Goal: Information Seeking & Learning: Learn about a topic

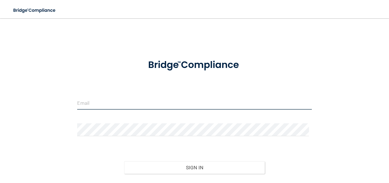
click at [124, 106] on input "email" at bounding box center [194, 103] width 235 height 13
type input "[EMAIL_ADDRESS][DOMAIN_NAME]"
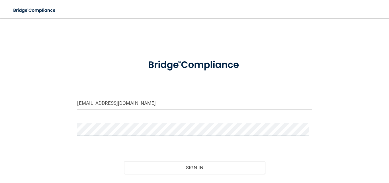
click at [124, 161] on button "Sign In" at bounding box center [194, 167] width 141 height 13
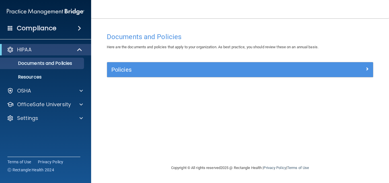
click at [81, 30] on span at bounding box center [79, 28] width 3 height 7
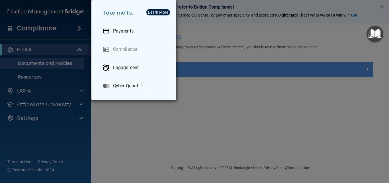
click at [83, 37] on div "Take me to: Payments Compliance Engagement Cyber Quant" at bounding box center [194, 91] width 389 height 183
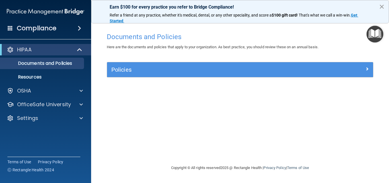
click at [383, 6] on button "×" at bounding box center [381, 6] width 5 height 9
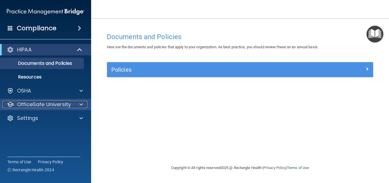
click at [58, 104] on p "OfficeSafe University" at bounding box center [44, 104] width 54 height 7
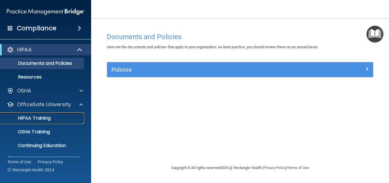
click at [46, 122] on link "HIPAA Training" at bounding box center [39, 117] width 90 height 11
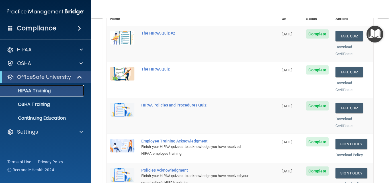
scroll to position [82, 0]
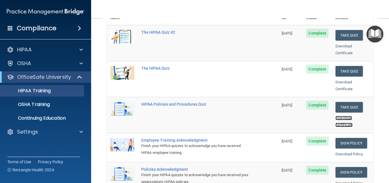
click at [342, 119] on link "Download Certificate" at bounding box center [344, 121] width 17 height 11
click at [343, 80] on link "Download Certificate" at bounding box center [344, 85] width 17 height 11
click at [381, 9] on nav "Toggle navigation Megan Sullivan megan.sull@yahoo.com Manage My Enterprise Metr…" at bounding box center [240, 9] width 298 height 18
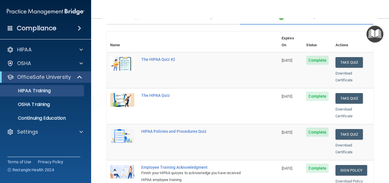
scroll to position [53, 0]
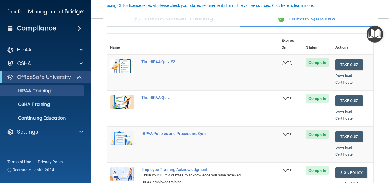
click at [249, 44] on th at bounding box center [208, 44] width 141 height 21
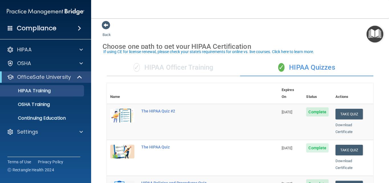
scroll to position [0, 0]
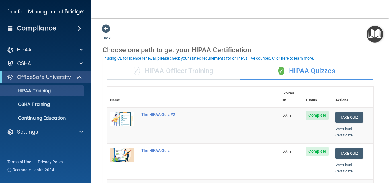
click at [200, 72] on div "✓ HIPAA Officer Training" at bounding box center [173, 70] width 133 height 17
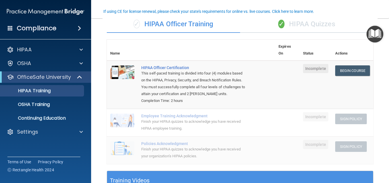
scroll to position [47, 0]
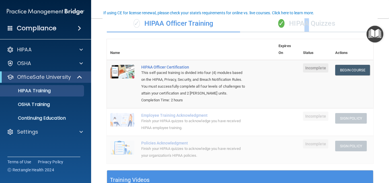
click at [302, 23] on div "✓ HIPAA Quizzes" at bounding box center [306, 23] width 133 height 17
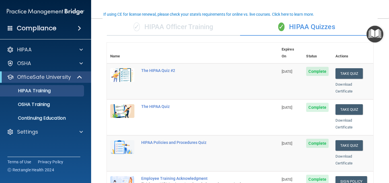
click at [355, 46] on th "Actions" at bounding box center [352, 52] width 41 height 21
click at [62, 93] on div "HIPAA Training" at bounding box center [43, 91] width 78 height 6
click at [43, 106] on p "OSHA Training" at bounding box center [27, 104] width 46 height 6
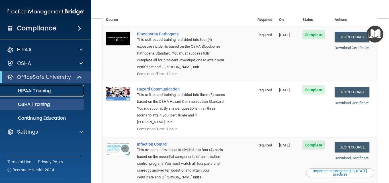
click at [40, 91] on p "HIPAA Training" at bounding box center [27, 91] width 47 height 6
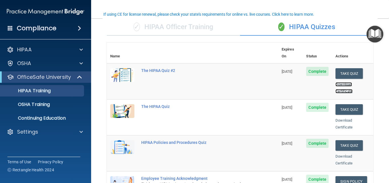
click at [341, 82] on link "Download Certificate" at bounding box center [344, 87] width 17 height 11
click at [158, 104] on div "The HIPAA Quiz" at bounding box center [195, 106] width 109 height 5
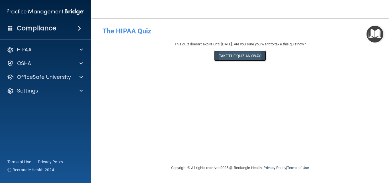
click at [249, 57] on button "Take the quiz anyway!" at bounding box center [240, 55] width 52 height 11
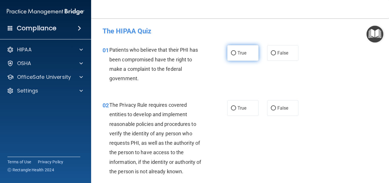
click at [252, 55] on label "True" at bounding box center [242, 53] width 31 height 16
click at [236, 55] on input "True" at bounding box center [233, 53] width 5 height 4
radio input "true"
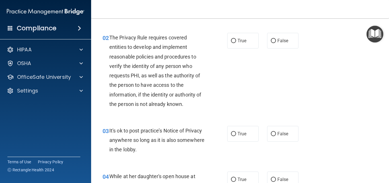
scroll to position [61, 0]
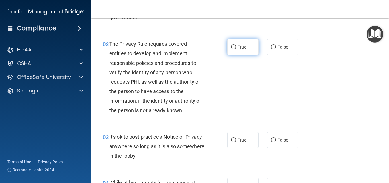
click at [251, 47] on label "True" at bounding box center [242, 47] width 31 height 16
click at [236, 47] on input "True" at bounding box center [233, 47] width 5 height 4
radio input "true"
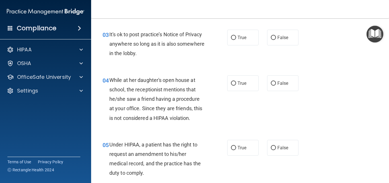
scroll to position [154, 0]
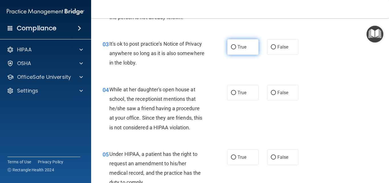
click at [246, 47] on label "True" at bounding box center [242, 47] width 31 height 16
click at [236, 47] on input "True" at bounding box center [233, 47] width 5 height 4
radio input "true"
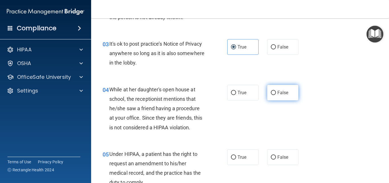
click at [272, 91] on input "False" at bounding box center [273, 93] width 5 height 4
radio input "true"
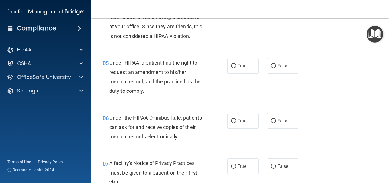
scroll to position [257, 0]
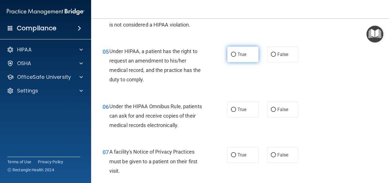
click at [245, 50] on label "True" at bounding box center [242, 54] width 31 height 16
click at [236, 52] on input "True" at bounding box center [233, 54] width 5 height 4
radio input "true"
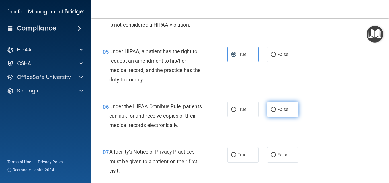
click at [291, 109] on label "False" at bounding box center [282, 109] width 31 height 16
click at [276, 109] on input "False" at bounding box center [273, 109] width 5 height 4
radio input "true"
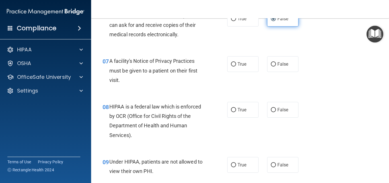
scroll to position [348, 0]
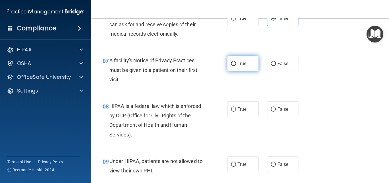
click at [242, 59] on label "True" at bounding box center [242, 64] width 31 height 16
click at [236, 62] on input "True" at bounding box center [233, 64] width 5 height 4
radio input "true"
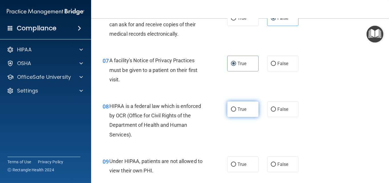
click at [246, 111] on label "True" at bounding box center [242, 109] width 31 height 16
click at [236, 111] on input "True" at bounding box center [233, 109] width 5 height 4
radio input "true"
click at [283, 161] on span "False" at bounding box center [283, 163] width 11 height 5
click at [276, 162] on input "False" at bounding box center [273, 164] width 5 height 4
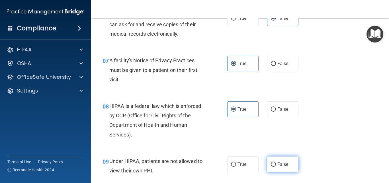
radio input "true"
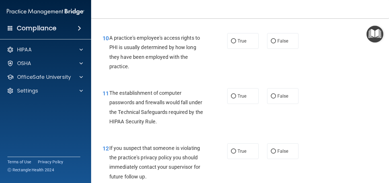
scroll to position [507, 0]
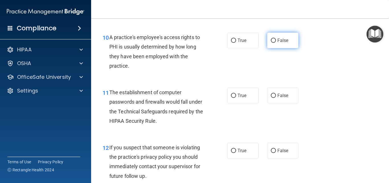
click at [285, 44] on label "False" at bounding box center [282, 40] width 31 height 16
click at [276, 43] on input "False" at bounding box center [273, 40] width 5 height 4
radio input "true"
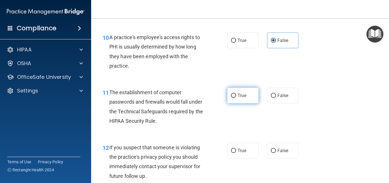
click at [243, 94] on span "True" at bounding box center [242, 95] width 9 height 5
click at [236, 94] on input "True" at bounding box center [233, 95] width 5 height 4
radio input "true"
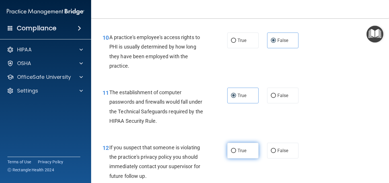
click at [235, 153] on label "True" at bounding box center [242, 151] width 31 height 16
click at [235, 153] on input "True" at bounding box center [233, 151] width 5 height 4
radio input "true"
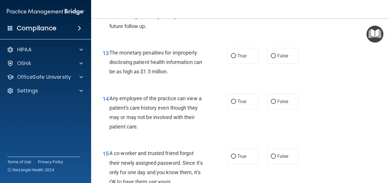
scroll to position [658, 0]
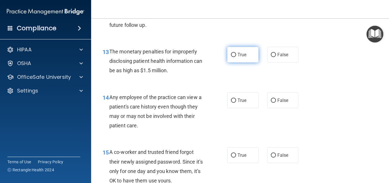
click at [245, 62] on label "True" at bounding box center [242, 55] width 31 height 16
click at [236, 57] on input "True" at bounding box center [233, 55] width 5 height 4
radio input "true"
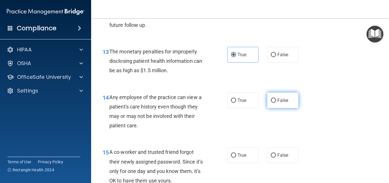
click at [267, 99] on label "False" at bounding box center [282, 100] width 31 height 16
click at [271, 99] on input "False" at bounding box center [273, 100] width 5 height 4
radio input "true"
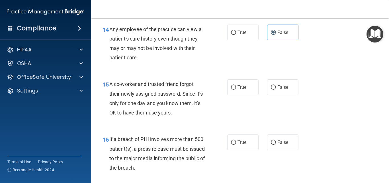
scroll to position [727, 0]
click at [271, 86] on input "False" at bounding box center [273, 87] width 5 height 4
radio input "true"
click at [244, 143] on label "True" at bounding box center [242, 142] width 31 height 16
click at [236, 143] on input "True" at bounding box center [233, 142] width 5 height 4
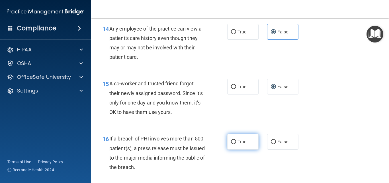
radio input "true"
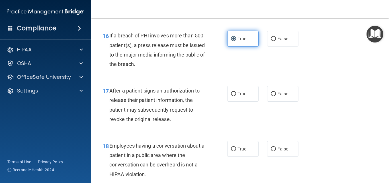
scroll to position [841, 0]
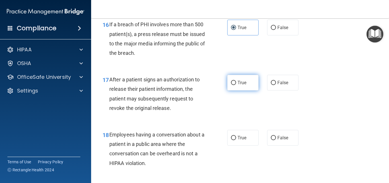
click at [247, 84] on label "True" at bounding box center [242, 83] width 31 height 16
click at [236, 84] on input "True" at bounding box center [233, 83] width 5 height 4
radio input "true"
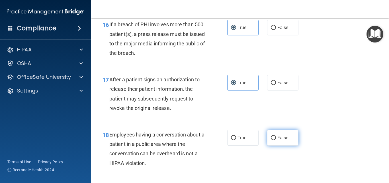
click at [273, 138] on input "False" at bounding box center [273, 138] width 5 height 4
radio input "true"
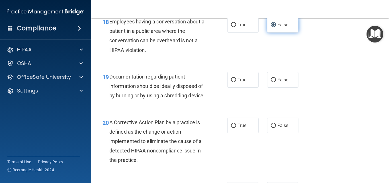
scroll to position [966, 0]
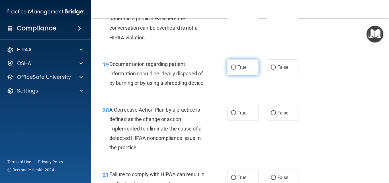
click at [249, 70] on label "True" at bounding box center [242, 67] width 31 height 16
click at [236, 70] on input "True" at bounding box center [233, 67] width 5 height 4
radio input "true"
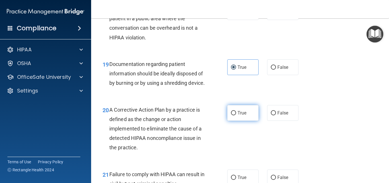
click at [250, 121] on label "True" at bounding box center [242, 113] width 31 height 16
click at [236, 115] on input "True" at bounding box center [233, 113] width 5 height 4
radio input "true"
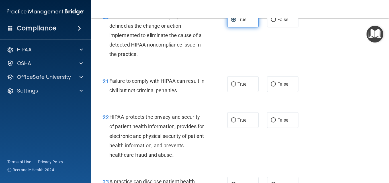
scroll to position [1069, 0]
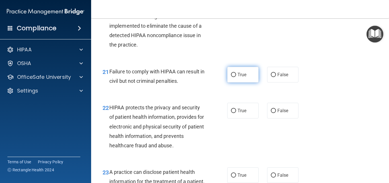
click at [243, 77] on span "True" at bounding box center [242, 74] width 9 height 5
click at [236, 77] on input "True" at bounding box center [233, 75] width 5 height 4
radio input "true"
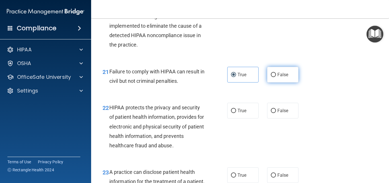
click at [278, 77] on span "False" at bounding box center [283, 74] width 11 height 5
click at [276, 77] on input "False" at bounding box center [273, 75] width 5 height 4
radio input "true"
radio input "false"
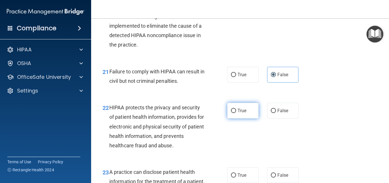
click at [242, 113] on span "True" at bounding box center [242, 110] width 9 height 5
click at [236, 113] on input "True" at bounding box center [233, 111] width 5 height 4
radio input "true"
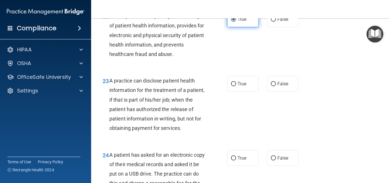
scroll to position [1171, 0]
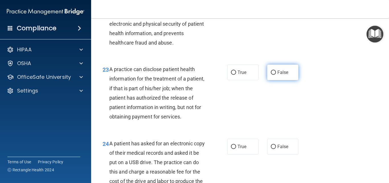
click at [283, 80] on label "False" at bounding box center [282, 72] width 31 height 16
click at [276, 75] on input "False" at bounding box center [273, 72] width 5 height 4
radio input "true"
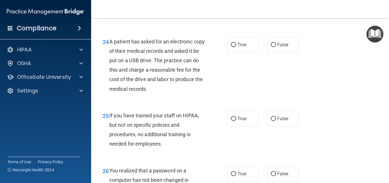
scroll to position [1274, 0]
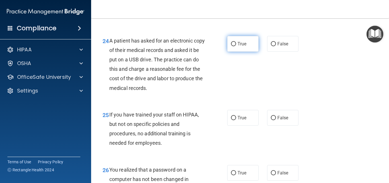
click at [238, 46] on span "True" at bounding box center [242, 43] width 9 height 5
click at [236, 46] on input "True" at bounding box center [233, 44] width 5 height 4
radio input "true"
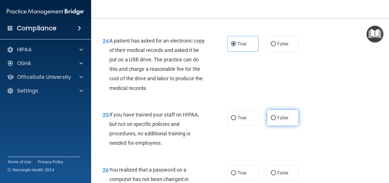
click at [274, 125] on label "False" at bounding box center [282, 118] width 31 height 16
click at [274, 120] on input "False" at bounding box center [273, 118] width 5 height 4
radio input "true"
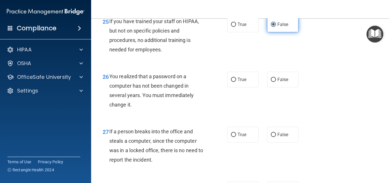
scroll to position [1376, 0]
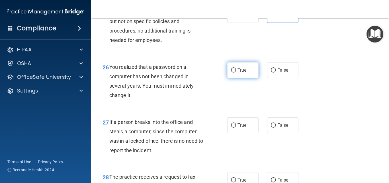
click at [245, 78] on label "True" at bounding box center [242, 70] width 31 height 16
click at [236, 72] on input "True" at bounding box center [233, 70] width 5 height 4
radio input "true"
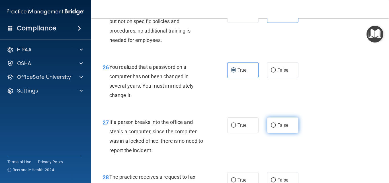
click at [280, 128] on span "False" at bounding box center [283, 124] width 11 height 5
click at [276, 127] on input "False" at bounding box center [273, 125] width 5 height 4
radio input "true"
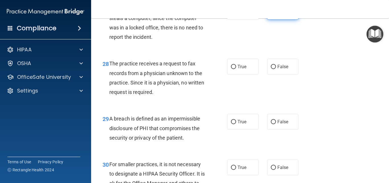
scroll to position [1490, 0]
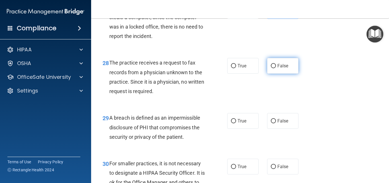
click at [274, 74] on label "False" at bounding box center [282, 66] width 31 height 16
click at [274, 68] on input "False" at bounding box center [273, 66] width 5 height 4
radio input "true"
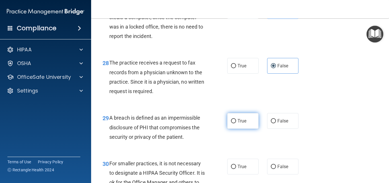
click at [241, 123] on span "True" at bounding box center [242, 120] width 9 height 5
click at [236, 123] on input "True" at bounding box center [233, 121] width 5 height 4
radio input "true"
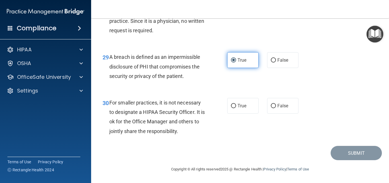
scroll to position [1570, 0]
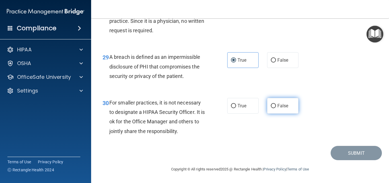
click at [271, 108] on label "False" at bounding box center [282, 106] width 31 height 16
click at [271, 108] on input "False" at bounding box center [273, 106] width 5 height 4
radio input "true"
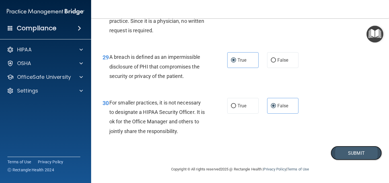
click at [352, 152] on button "Submit" at bounding box center [356, 153] width 51 height 15
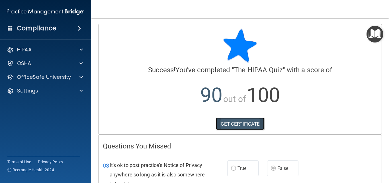
click at [242, 124] on link "GET CERTIFICATE" at bounding box center [240, 123] width 49 height 13
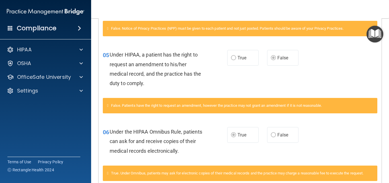
scroll to position [216, 0]
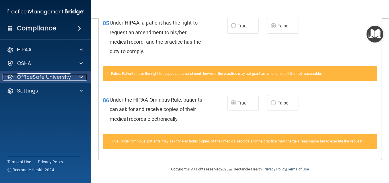
click at [84, 78] on div at bounding box center [80, 77] width 14 height 7
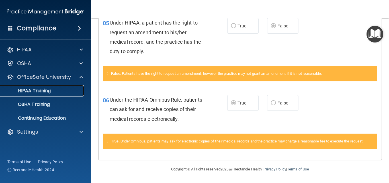
click at [49, 93] on p "HIPAA Training" at bounding box center [27, 91] width 47 height 6
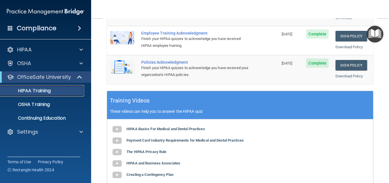
scroll to position [193, 0]
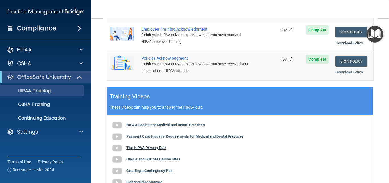
click at [162, 145] on b "The HIPAA Privacy Rule" at bounding box center [147, 147] width 40 height 4
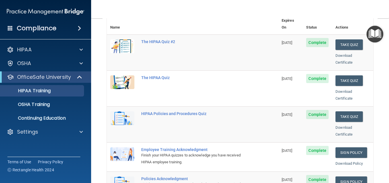
scroll to position [77, 0]
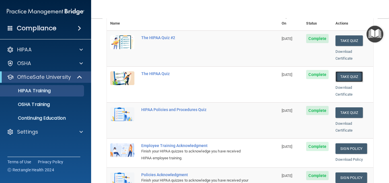
click at [341, 72] on button "Take Quiz" at bounding box center [349, 76] width 27 height 11
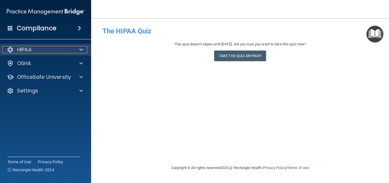
click at [76, 48] on div at bounding box center [80, 49] width 14 height 7
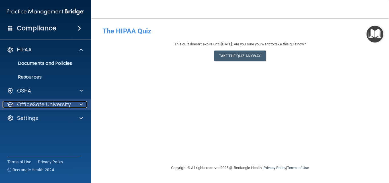
click at [82, 103] on span at bounding box center [81, 104] width 3 height 7
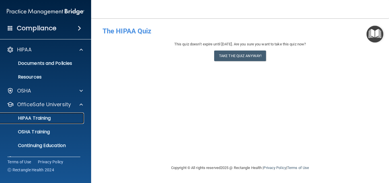
click at [57, 119] on div "HIPAA Training" at bounding box center [43, 118] width 78 height 6
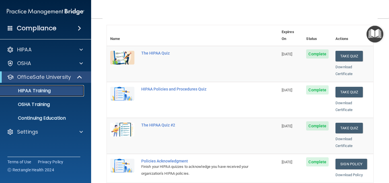
scroll to position [62, 0]
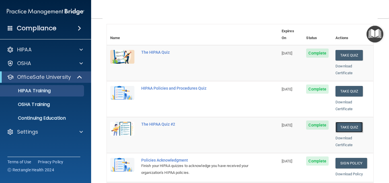
click at [350, 122] on button "Take Quiz" at bounding box center [349, 127] width 27 height 11
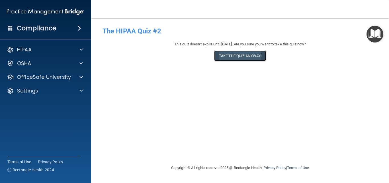
click at [248, 55] on button "Take the quiz anyway!" at bounding box center [240, 55] width 52 height 11
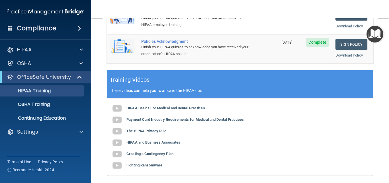
scroll to position [214, 0]
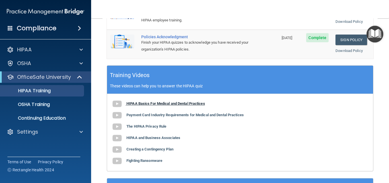
click at [166, 101] on b "HIPAA Basics For Medical and Dental Practices" at bounding box center [166, 103] width 79 height 4
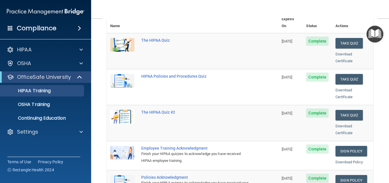
scroll to position [77, 0]
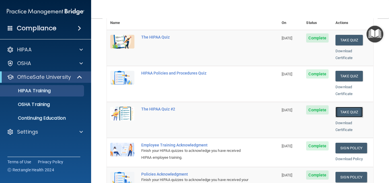
click at [342, 107] on button "Take Quiz" at bounding box center [349, 112] width 27 height 11
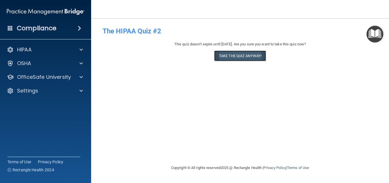
click at [253, 57] on button "Take the quiz anyway!" at bounding box center [240, 55] width 52 height 11
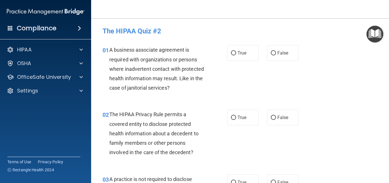
click at [240, 55] on span "True" at bounding box center [242, 52] width 9 height 5
click at [236, 55] on input "True" at bounding box center [233, 53] width 5 height 4
radio input "true"
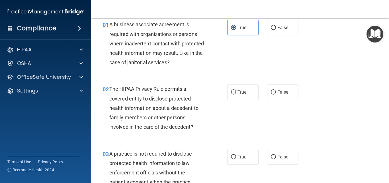
scroll to position [34, 0]
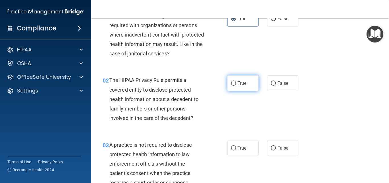
click at [244, 84] on span "True" at bounding box center [242, 82] width 9 height 5
click at [236, 84] on input "True" at bounding box center [233, 83] width 5 height 4
radio input "true"
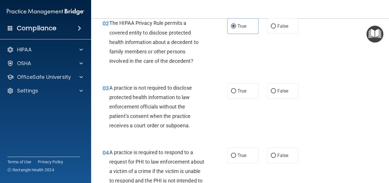
scroll to position [103, 0]
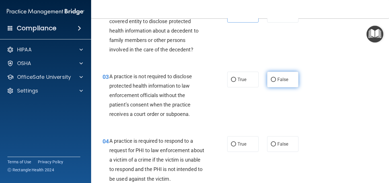
click at [273, 84] on label "False" at bounding box center [282, 80] width 31 height 16
click at [273, 82] on input "False" at bounding box center [273, 80] width 5 height 4
radio input "true"
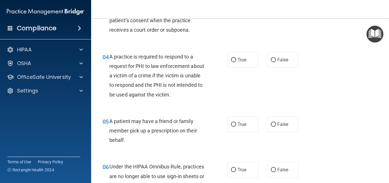
scroll to position [194, 0]
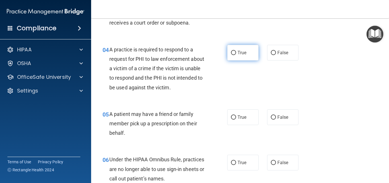
click at [248, 58] on label "True" at bounding box center [242, 53] width 31 height 16
click at [236, 55] on input "True" at bounding box center [233, 53] width 5 height 4
radio input "true"
click at [276, 122] on label "False" at bounding box center [282, 117] width 31 height 16
click at [276, 119] on input "False" at bounding box center [273, 117] width 5 height 4
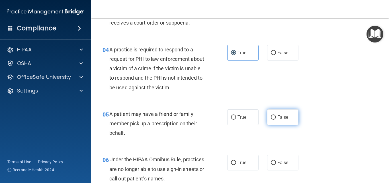
radio input "true"
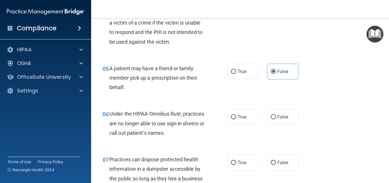
scroll to position [251, 0]
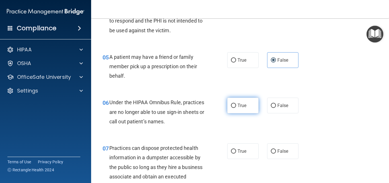
click at [240, 104] on span "True" at bounding box center [242, 105] width 9 height 5
click at [236, 104] on input "True" at bounding box center [233, 105] width 5 height 4
radio input "true"
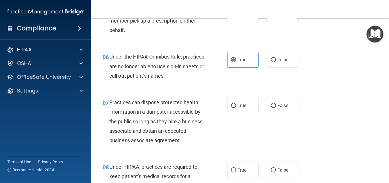
scroll to position [308, 0]
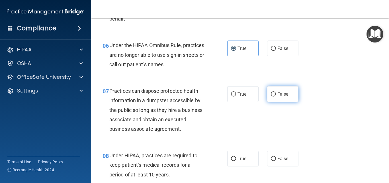
click at [279, 94] on span "False" at bounding box center [283, 93] width 11 height 5
click at [276, 94] on input "False" at bounding box center [273, 94] width 5 height 4
radio input "true"
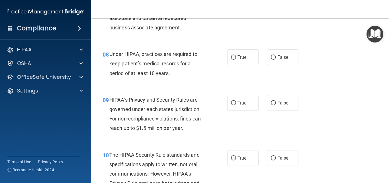
scroll to position [410, 0]
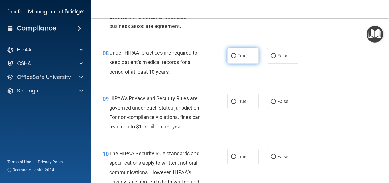
click at [253, 57] on label "True" at bounding box center [242, 56] width 31 height 16
click at [236, 57] on input "True" at bounding box center [233, 56] width 5 height 4
radio input "true"
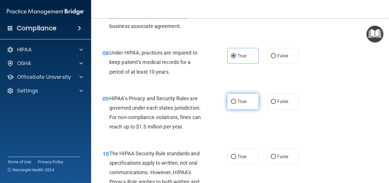
click at [243, 104] on label "True" at bounding box center [242, 101] width 31 height 16
click at [236, 104] on input "True" at bounding box center [233, 101] width 5 height 4
radio input "true"
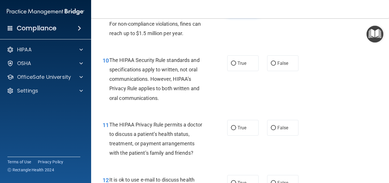
scroll to position [513, 0]
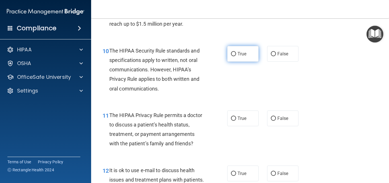
click at [239, 59] on label "True" at bounding box center [242, 54] width 31 height 16
click at [236, 56] on input "True" at bounding box center [233, 54] width 5 height 4
radio input "true"
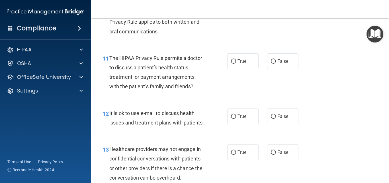
scroll to position [581, 0]
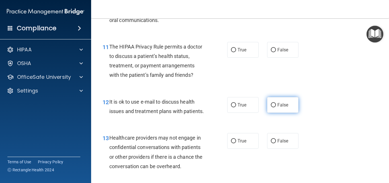
click at [274, 106] on label "False" at bounding box center [282, 105] width 31 height 16
click at [274, 106] on input "False" at bounding box center [273, 105] width 5 height 4
radio input "true"
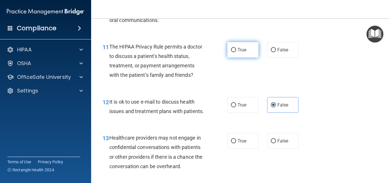
click at [248, 57] on label "True" at bounding box center [242, 50] width 31 height 16
click at [236, 52] on input "True" at bounding box center [233, 50] width 5 height 4
radio input "true"
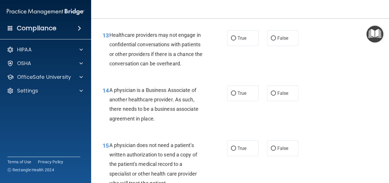
scroll to position [695, 0]
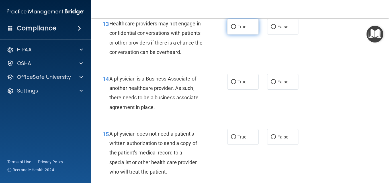
click at [234, 34] on label "True" at bounding box center [242, 27] width 31 height 16
click at [234, 29] on input "True" at bounding box center [233, 27] width 5 height 4
radio input "true"
click at [247, 87] on label "True" at bounding box center [242, 82] width 31 height 16
click at [236, 84] on input "True" at bounding box center [233, 82] width 5 height 4
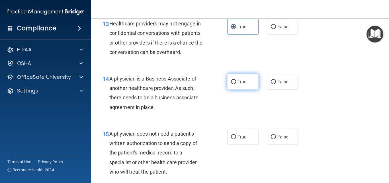
radio input "true"
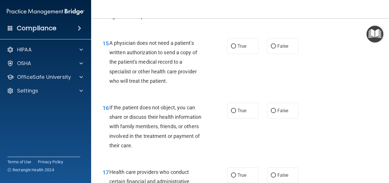
scroll to position [787, 0]
click at [268, 53] on label "False" at bounding box center [282, 46] width 31 height 16
click at [271, 48] on input "False" at bounding box center [273, 46] width 5 height 4
radio input "true"
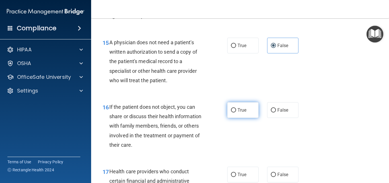
click at [235, 118] on label "True" at bounding box center [242, 110] width 31 height 16
click at [235, 112] on input "True" at bounding box center [233, 110] width 5 height 4
radio input "true"
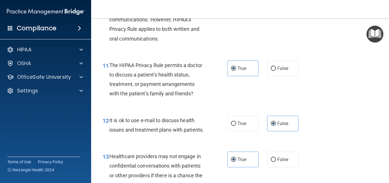
scroll to position [559, 0]
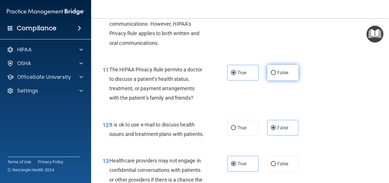
click at [283, 72] on span "False" at bounding box center [283, 72] width 11 height 5
click at [276, 72] on input "False" at bounding box center [273, 73] width 5 height 4
radio input "true"
radio input "false"
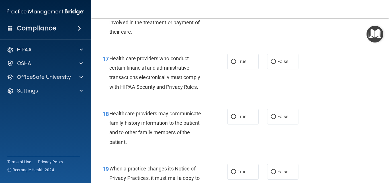
scroll to position [901, 0]
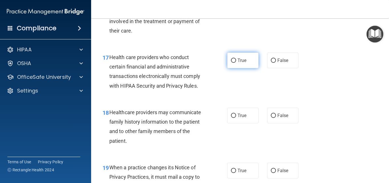
click at [249, 68] on label "True" at bounding box center [242, 60] width 31 height 16
click at [236, 63] on input "True" at bounding box center [233, 60] width 5 height 4
radio input "true"
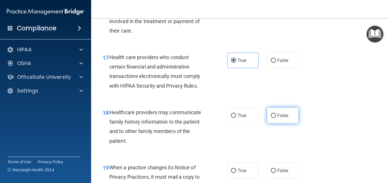
click at [278, 118] on span "False" at bounding box center [283, 115] width 11 height 5
click at [276, 118] on input "False" at bounding box center [273, 115] width 5 height 4
radio input "true"
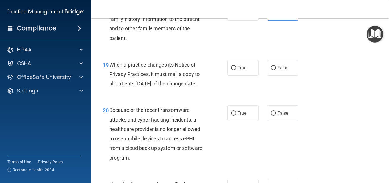
scroll to position [1015, 0]
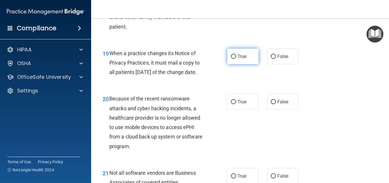
click at [241, 59] on span "True" at bounding box center [242, 56] width 9 height 5
click at [236, 59] on input "True" at bounding box center [233, 56] width 5 height 4
radio input "true"
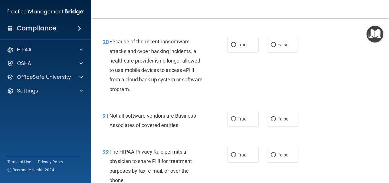
scroll to position [1083, 0]
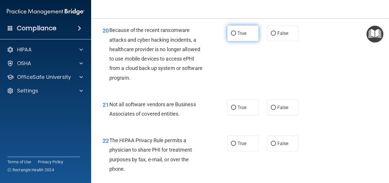
click at [241, 41] on label "True" at bounding box center [242, 33] width 31 height 16
click at [236, 36] on input "True" at bounding box center [233, 33] width 5 height 4
radio input "true"
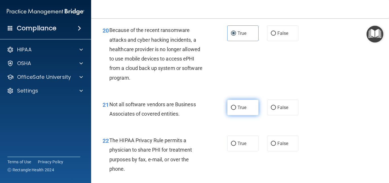
click at [239, 110] on span "True" at bounding box center [242, 107] width 9 height 5
click at [236, 110] on input "True" at bounding box center [233, 107] width 5 height 4
radio input "true"
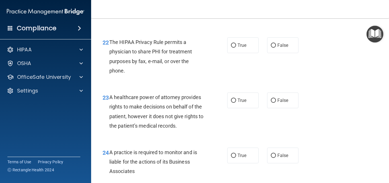
scroll to position [1186, 0]
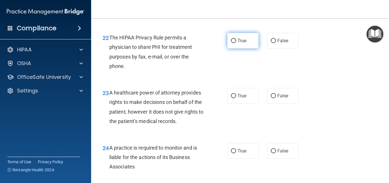
click at [245, 48] on label "True" at bounding box center [242, 41] width 31 height 16
click at [236, 43] on input "True" at bounding box center [233, 41] width 5 height 4
radio input "true"
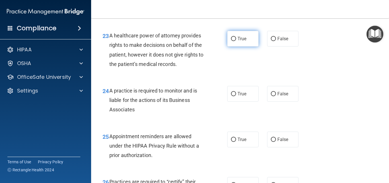
scroll to position [1254, 0]
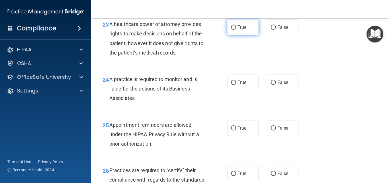
click at [238, 30] on span "True" at bounding box center [242, 27] width 9 height 5
click at [236, 30] on input "True" at bounding box center [233, 27] width 5 height 4
radio input "true"
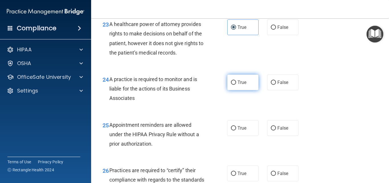
click at [244, 85] on span "True" at bounding box center [242, 82] width 9 height 5
click at [236, 85] on input "True" at bounding box center [233, 82] width 5 height 4
radio input "true"
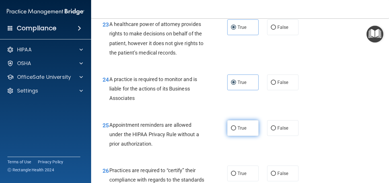
click at [233, 136] on label "True" at bounding box center [242, 128] width 31 height 16
click at [233, 130] on input "True" at bounding box center [233, 128] width 5 height 4
radio input "true"
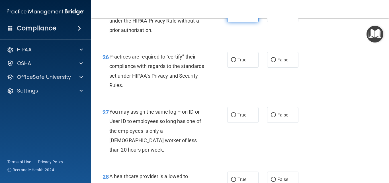
scroll to position [1368, 0]
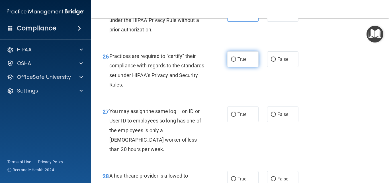
click at [239, 62] on span "True" at bounding box center [242, 58] width 9 height 5
click at [236, 62] on input "True" at bounding box center [233, 59] width 5 height 4
radio input "true"
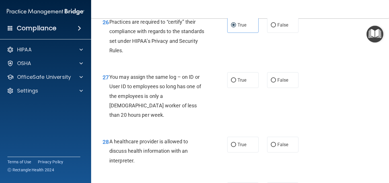
scroll to position [1414, 0]
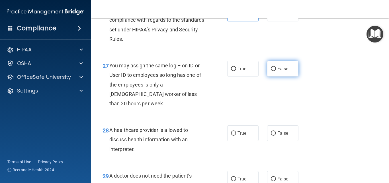
click at [273, 76] on label "False" at bounding box center [282, 69] width 31 height 16
click at [273, 71] on input "False" at bounding box center [273, 69] width 5 height 4
radio input "true"
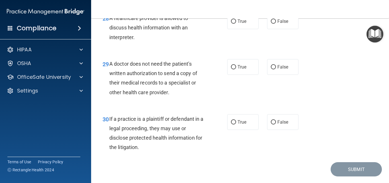
scroll to position [1516, 0]
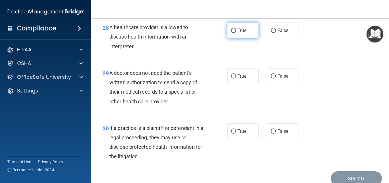
click at [242, 33] on span "True" at bounding box center [242, 30] width 9 height 5
click at [236, 33] on input "True" at bounding box center [233, 31] width 5 height 4
radio input "true"
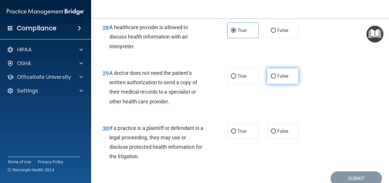
click at [278, 79] on span "False" at bounding box center [283, 75] width 11 height 5
click at [276, 78] on input "False" at bounding box center [273, 76] width 5 height 4
radio input "true"
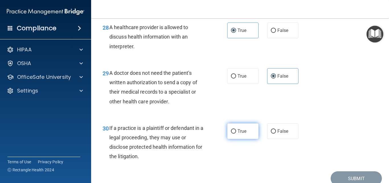
click at [239, 139] on label "True" at bounding box center [242, 131] width 31 height 16
click at [236, 133] on input "True" at bounding box center [233, 131] width 5 height 4
radio input "true"
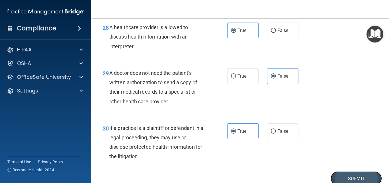
click at [339, 168] on button "Submit" at bounding box center [356, 178] width 51 height 15
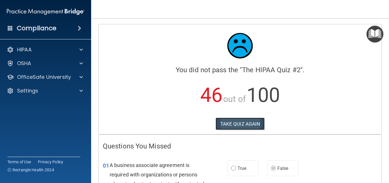
click at [244, 125] on button "TAKE QUIZ AGAIN" at bounding box center [240, 123] width 49 height 13
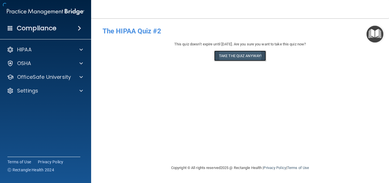
click at [251, 57] on button "Take the quiz anyway!" at bounding box center [240, 55] width 52 height 11
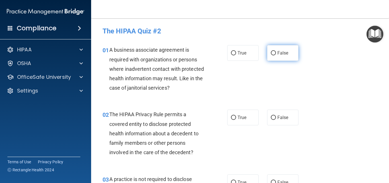
click at [272, 54] on input "False" at bounding box center [273, 53] width 5 height 4
radio input "true"
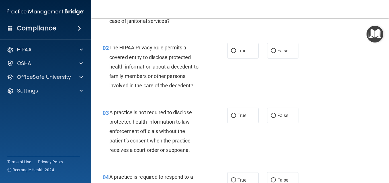
scroll to position [82, 0]
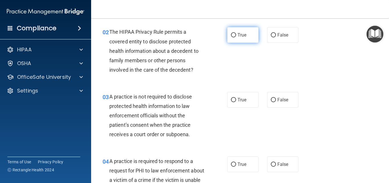
click at [242, 39] on label "True" at bounding box center [242, 35] width 31 height 16
click at [236, 37] on input "True" at bounding box center [233, 35] width 5 height 4
radio input "true"
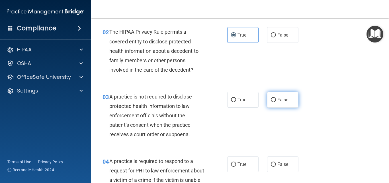
click at [271, 99] on input "False" at bounding box center [273, 100] width 5 height 4
radio input "true"
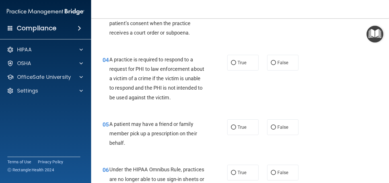
scroll to position [194, 0]
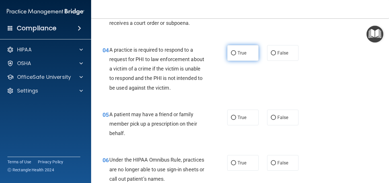
click at [249, 56] on label "True" at bounding box center [242, 53] width 31 height 16
click at [236, 55] on input "True" at bounding box center [233, 53] width 5 height 4
radio input "true"
click at [274, 119] on label "False" at bounding box center [282, 117] width 31 height 16
click at [274, 119] on input "False" at bounding box center [273, 117] width 5 height 4
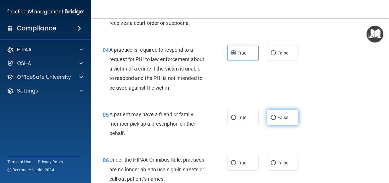
radio input "true"
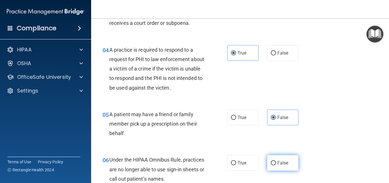
click at [272, 162] on input "False" at bounding box center [273, 163] width 5 height 4
radio input "true"
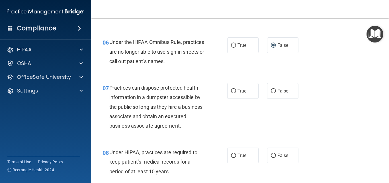
scroll to position [314, 0]
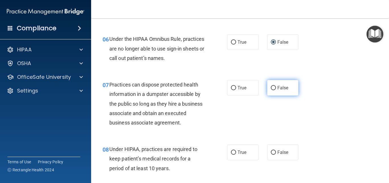
click at [273, 89] on input "False" at bounding box center [273, 88] width 5 height 4
radio input "true"
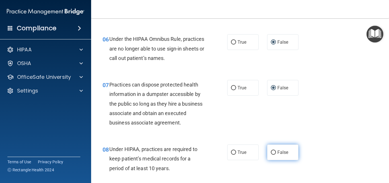
click at [287, 159] on label "False" at bounding box center [282, 152] width 31 height 16
click at [276, 154] on input "False" at bounding box center [273, 152] width 5 height 4
radio input "true"
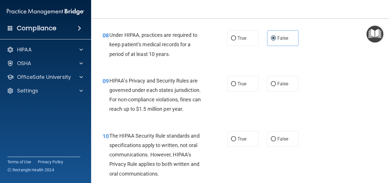
scroll to position [432, 0]
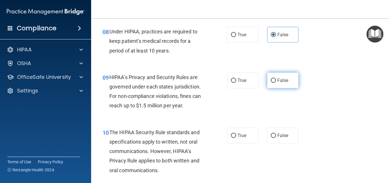
click at [283, 81] on span "False" at bounding box center [283, 80] width 11 height 5
click at [276, 81] on input "False" at bounding box center [273, 80] width 5 height 4
radio input "true"
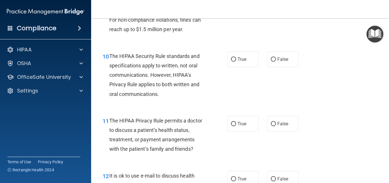
scroll to position [517, 0]
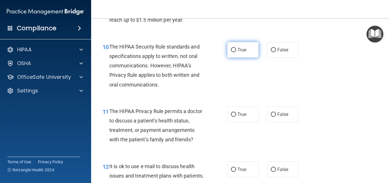
click at [245, 55] on label "True" at bounding box center [242, 50] width 31 height 16
click at [236, 52] on input "True" at bounding box center [233, 50] width 5 height 4
radio input "true"
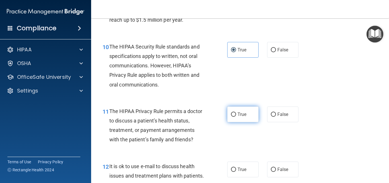
click at [238, 115] on span "True" at bounding box center [242, 113] width 9 height 5
click at [236, 115] on input "True" at bounding box center [233, 114] width 5 height 4
radio input "true"
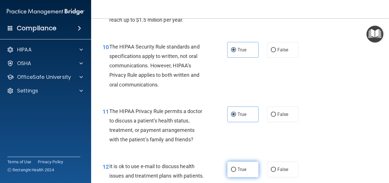
click at [235, 167] on label "True" at bounding box center [242, 169] width 31 height 16
click at [235, 167] on input "True" at bounding box center [233, 169] width 5 height 4
radio input "true"
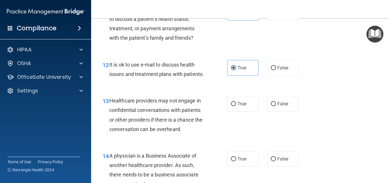
scroll to position [657, 0]
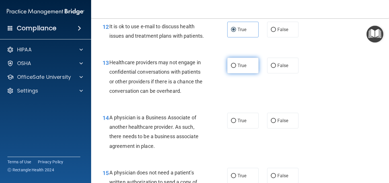
click at [235, 73] on label "True" at bounding box center [242, 66] width 31 height 16
click at [235, 68] on input "True" at bounding box center [233, 66] width 5 height 4
radio input "true"
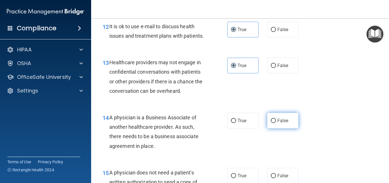
click at [275, 128] on label "False" at bounding box center [282, 121] width 31 height 16
click at [275, 123] on input "False" at bounding box center [273, 121] width 5 height 4
radio input "true"
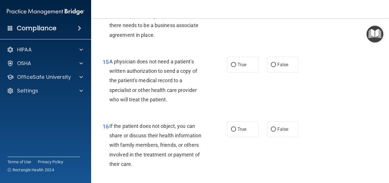
scroll to position [774, 0]
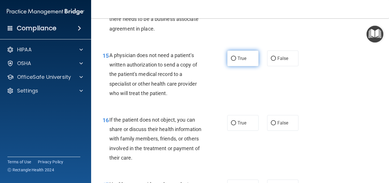
click at [242, 61] on span "True" at bounding box center [242, 58] width 9 height 5
click at [236, 61] on input "True" at bounding box center [233, 58] width 5 height 4
radio input "true"
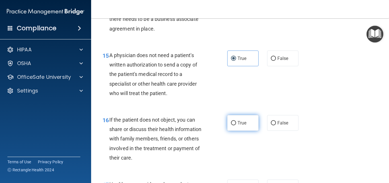
click at [245, 131] on label "True" at bounding box center [242, 123] width 31 height 16
click at [236, 125] on input "True" at bounding box center [233, 123] width 5 height 4
radio input "true"
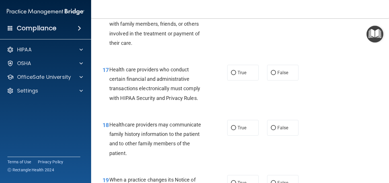
scroll to position [899, 0]
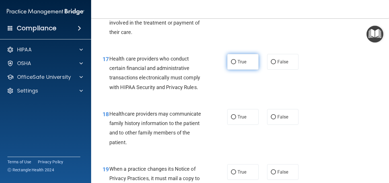
click at [242, 70] on label "True" at bounding box center [242, 62] width 31 height 16
click at [236, 64] on input "True" at bounding box center [233, 62] width 5 height 4
radio input "true"
click at [278, 119] on span "False" at bounding box center [283, 116] width 11 height 5
click at [275, 119] on input "False" at bounding box center [273, 117] width 5 height 4
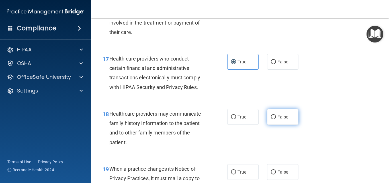
radio input "true"
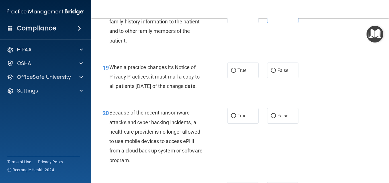
scroll to position [1002, 0]
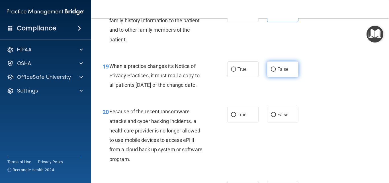
click at [283, 72] on span "False" at bounding box center [283, 68] width 11 height 5
click at [276, 72] on input "False" at bounding box center [273, 69] width 5 height 4
radio input "true"
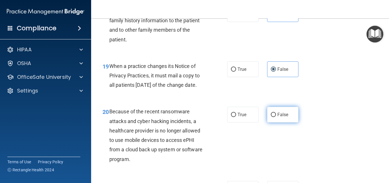
click at [273, 117] on input "False" at bounding box center [273, 115] width 5 height 4
radio input "true"
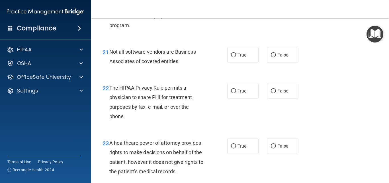
scroll to position [1139, 0]
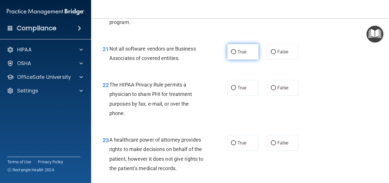
click at [243, 54] on span "True" at bounding box center [242, 51] width 9 height 5
click at [236, 54] on input "True" at bounding box center [233, 52] width 5 height 4
radio input "true"
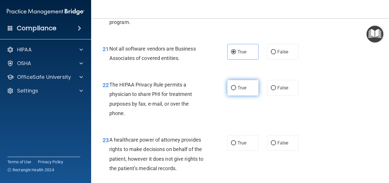
click at [236, 95] on label "True" at bounding box center [242, 88] width 31 height 16
click at [236, 90] on input "True" at bounding box center [233, 88] width 5 height 4
radio input "true"
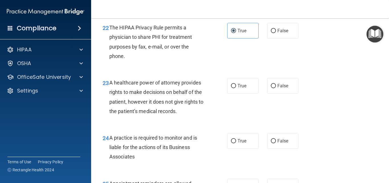
scroll to position [1207, 0]
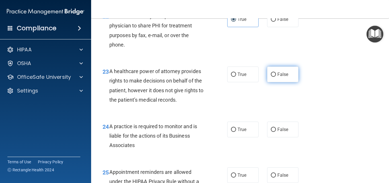
click at [288, 82] on label "False" at bounding box center [282, 74] width 31 height 16
click at [276, 77] on input "False" at bounding box center [273, 74] width 5 height 4
radio input "true"
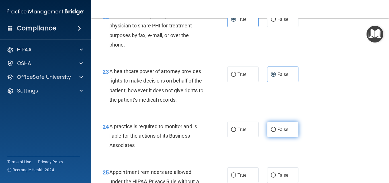
click at [278, 132] on span "False" at bounding box center [283, 129] width 11 height 5
click at [276, 132] on input "False" at bounding box center [273, 129] width 5 height 4
radio input "true"
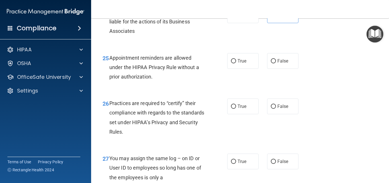
scroll to position [1333, 0]
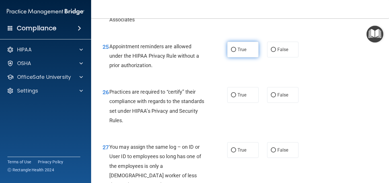
click at [238, 52] on span "True" at bounding box center [242, 49] width 9 height 5
click at [236, 52] on input "True" at bounding box center [233, 50] width 5 height 4
radio input "true"
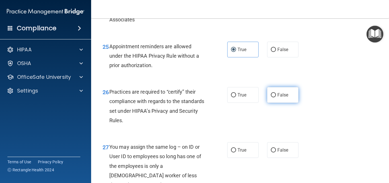
click at [274, 103] on label "False" at bounding box center [282, 95] width 31 height 16
click at [274, 97] on input "False" at bounding box center [273, 95] width 5 height 4
radio input "true"
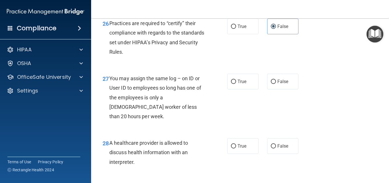
scroll to position [1412, 0]
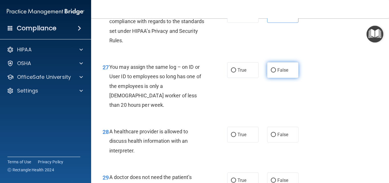
click at [281, 78] on label "False" at bounding box center [282, 70] width 31 height 16
click at [276, 72] on input "False" at bounding box center [273, 70] width 5 height 4
radio input "true"
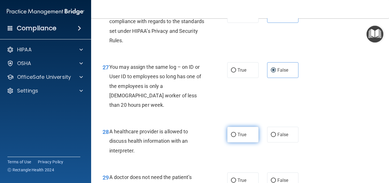
click at [247, 142] on label "True" at bounding box center [242, 135] width 31 height 16
click at [236, 137] on input "True" at bounding box center [233, 135] width 5 height 4
radio input "true"
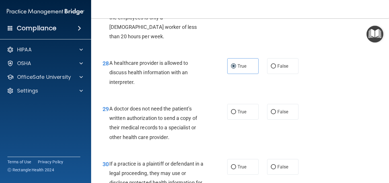
scroll to position [1492, 0]
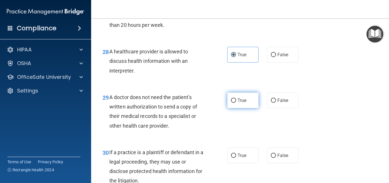
click at [245, 108] on label "True" at bounding box center [242, 100] width 31 height 16
click at [236, 103] on input "True" at bounding box center [233, 100] width 5 height 4
radio input "true"
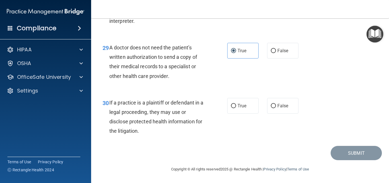
scroll to position [1551, 0]
click at [239, 101] on label "True" at bounding box center [242, 106] width 31 height 16
click at [236, 104] on input "True" at bounding box center [233, 106] width 5 height 4
radio input "true"
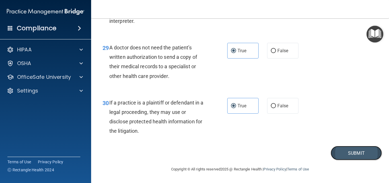
click at [337, 152] on button "Submit" at bounding box center [356, 153] width 51 height 15
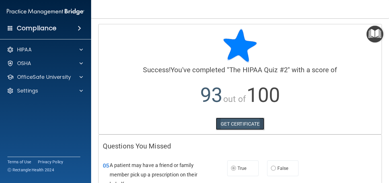
click at [233, 125] on link "GET CERTIFICATE" at bounding box center [240, 123] width 49 height 13
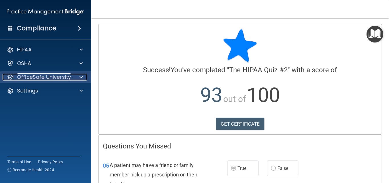
click at [71, 76] on div "OfficeSafe University" at bounding box center [38, 77] width 71 height 7
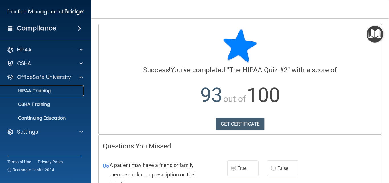
click at [48, 95] on link "HIPAA Training" at bounding box center [39, 90] width 90 height 11
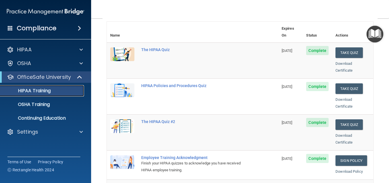
scroll to position [61, 0]
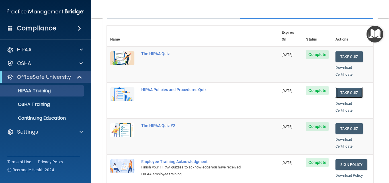
click at [342, 87] on button "Take Quiz" at bounding box center [349, 92] width 27 height 11
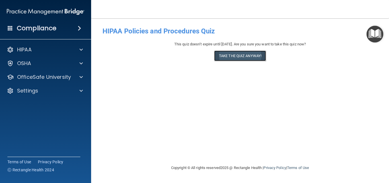
click at [255, 56] on button "Take the quiz anyway!" at bounding box center [240, 55] width 52 height 11
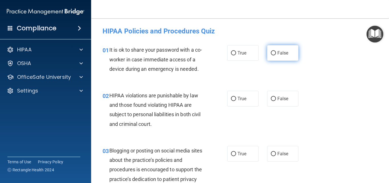
click at [274, 59] on label "False" at bounding box center [282, 53] width 31 height 16
click at [274, 55] on input "False" at bounding box center [273, 53] width 5 height 4
radio input "true"
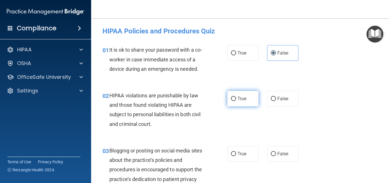
click at [241, 98] on span "True" at bounding box center [242, 98] width 9 height 5
click at [236, 98] on input "True" at bounding box center [233, 99] width 5 height 4
radio input "true"
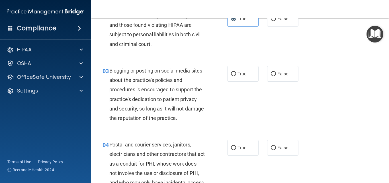
scroll to position [91, 0]
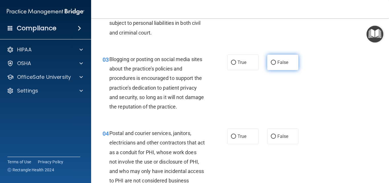
click at [272, 63] on input "False" at bounding box center [273, 62] width 5 height 4
radio input "true"
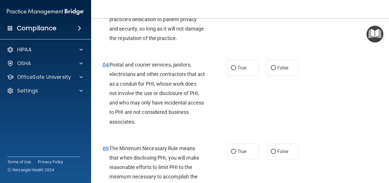
scroll to position [171, 0]
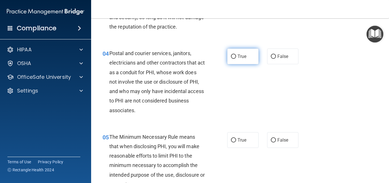
click at [249, 58] on label "True" at bounding box center [242, 56] width 31 height 16
click at [236, 58] on input "True" at bounding box center [233, 56] width 5 height 4
radio input "true"
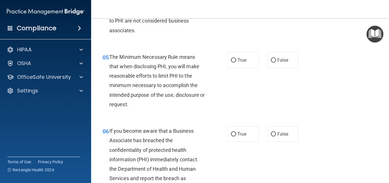
scroll to position [262, 0]
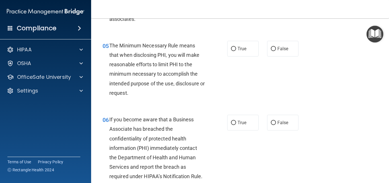
click at [324, 107] on div "05 The Minimum Necessary Rule means that when disclosing PHI, you will make rea…" at bounding box center [240, 71] width 284 height 74
click at [242, 53] on label "True" at bounding box center [242, 49] width 31 height 16
click at [236, 51] on input "True" at bounding box center [233, 49] width 5 height 4
radio input "true"
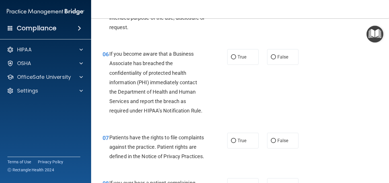
scroll to position [331, 0]
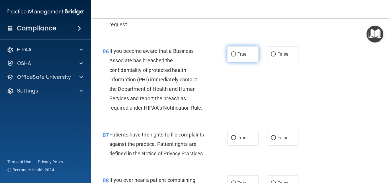
click at [250, 55] on label "True" at bounding box center [242, 54] width 31 height 16
click at [236, 55] on input "True" at bounding box center [233, 54] width 5 height 4
radio input "true"
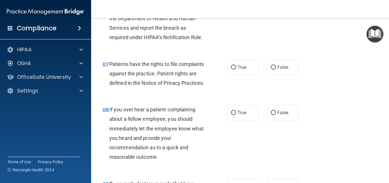
scroll to position [410, 0]
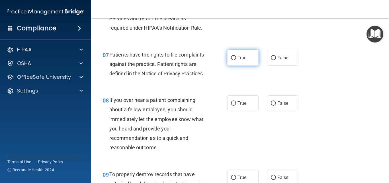
click at [243, 59] on span "True" at bounding box center [242, 57] width 9 height 5
click at [236, 59] on input "True" at bounding box center [233, 58] width 5 height 4
radio input "true"
click at [278, 106] on span "False" at bounding box center [283, 102] width 11 height 5
click at [276, 105] on input "False" at bounding box center [273, 103] width 5 height 4
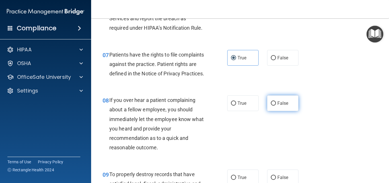
radio input "true"
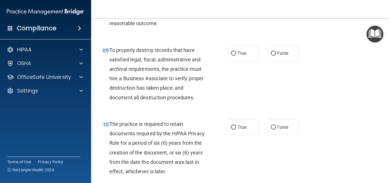
scroll to position [547, 0]
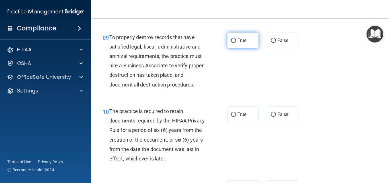
click at [242, 48] on label "True" at bounding box center [242, 40] width 31 height 16
click at [236, 43] on input "True" at bounding box center [233, 40] width 5 height 4
radio input "true"
click at [246, 118] on label "True" at bounding box center [242, 114] width 31 height 16
click at [236, 117] on input "True" at bounding box center [233, 114] width 5 height 4
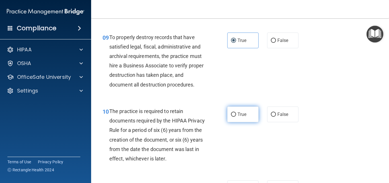
radio input "true"
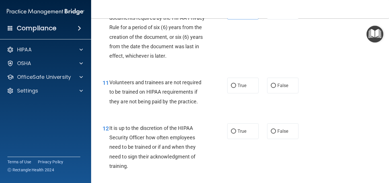
scroll to position [661, 0]
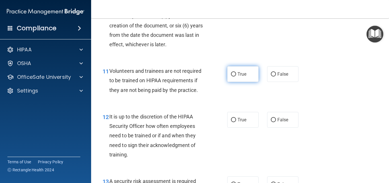
click at [245, 79] on label "True" at bounding box center [242, 74] width 31 height 16
click at [236, 76] on input "True" at bounding box center [233, 74] width 5 height 4
radio input "true"
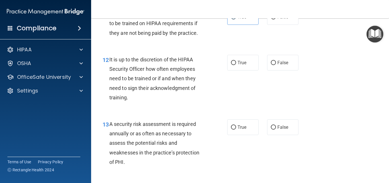
scroll to position [730, 0]
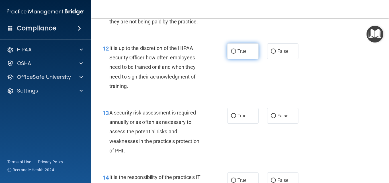
click at [239, 59] on label "True" at bounding box center [242, 51] width 31 height 16
click at [236, 54] on input "True" at bounding box center [233, 51] width 5 height 4
radio input "true"
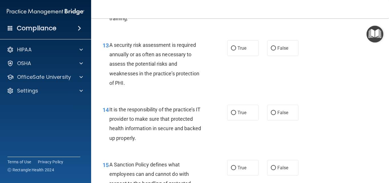
scroll to position [798, 0]
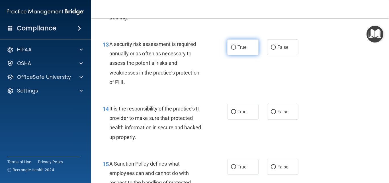
click at [240, 55] on label "True" at bounding box center [242, 47] width 31 height 16
click at [236, 50] on input "True" at bounding box center [233, 47] width 5 height 4
radio input "true"
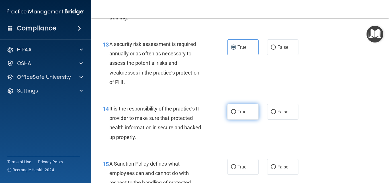
click at [246, 119] on label "True" at bounding box center [242, 112] width 31 height 16
click at [236, 114] on input "True" at bounding box center [233, 112] width 5 height 4
radio input "true"
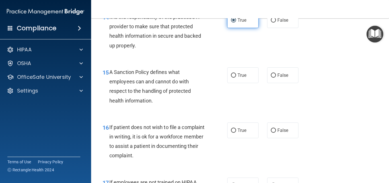
scroll to position [901, 0]
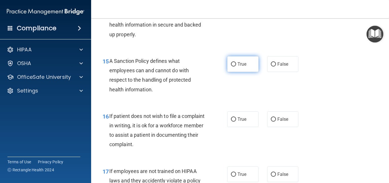
click at [251, 72] on label "True" at bounding box center [242, 64] width 31 height 16
click at [236, 66] on input "True" at bounding box center [233, 64] width 5 height 4
radio input "true"
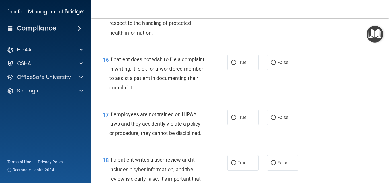
scroll to position [958, 0]
click at [238, 65] on span "True" at bounding box center [242, 61] width 9 height 5
click at [236, 64] on input "True" at bounding box center [233, 62] width 5 height 4
radio input "true"
click at [238, 120] on span "True" at bounding box center [242, 116] width 9 height 5
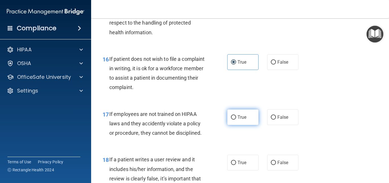
click at [236, 119] on input "True" at bounding box center [233, 117] width 5 height 4
radio input "true"
click at [238, 120] on span "True" at bounding box center [242, 116] width 9 height 5
click at [236, 119] on input "True" at bounding box center [233, 117] width 5 height 4
click at [256, 146] on div "17 If employees are not trained on HIPAA laws and they accidently violate a pol…" at bounding box center [240, 125] width 284 height 46
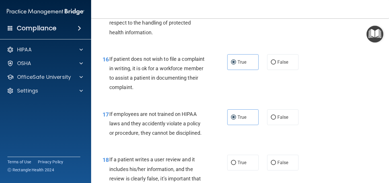
click at [256, 146] on div "17 If employees are not trained on HIPAA laws and they accidently violate a pol…" at bounding box center [240, 125] width 284 height 46
click at [314, 124] on div "17 If employees are not trained on HIPAA laws and they accidently violate a pol…" at bounding box center [240, 125] width 284 height 46
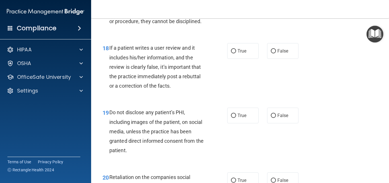
scroll to position [1073, 0]
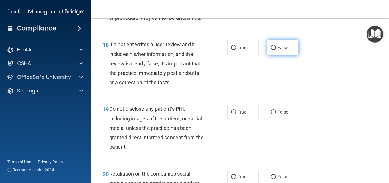
click at [272, 55] on label "False" at bounding box center [282, 48] width 31 height 16
click at [272, 50] on input "False" at bounding box center [273, 48] width 5 height 4
radio input "true"
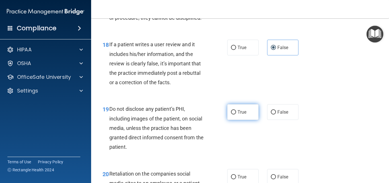
click at [238, 115] on span "True" at bounding box center [242, 111] width 9 height 5
click at [236, 114] on input "True" at bounding box center [233, 112] width 5 height 4
radio input "true"
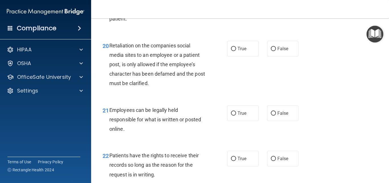
scroll to position [1209, 0]
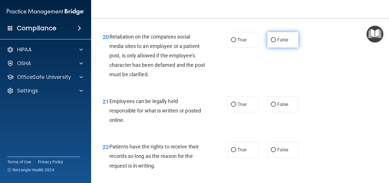
click at [278, 42] on span "False" at bounding box center [283, 39] width 11 height 5
click at [276, 42] on input "False" at bounding box center [273, 40] width 5 height 4
radio input "true"
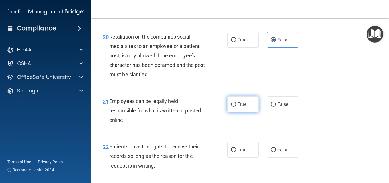
click at [242, 112] on label "True" at bounding box center [242, 104] width 31 height 16
click at [236, 107] on input "True" at bounding box center [233, 104] width 5 height 4
radio input "true"
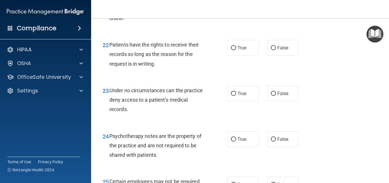
scroll to position [1323, 0]
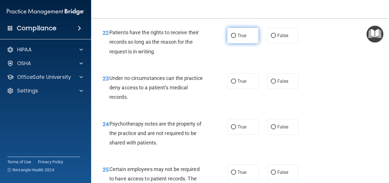
click at [241, 38] on span "True" at bounding box center [242, 35] width 9 height 5
click at [236, 38] on input "True" at bounding box center [233, 36] width 5 height 4
radio input "true"
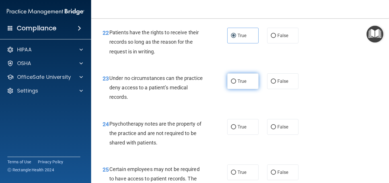
click at [247, 89] on label "True" at bounding box center [242, 81] width 31 height 16
click at [236, 84] on input "True" at bounding box center [233, 81] width 5 height 4
radio input "true"
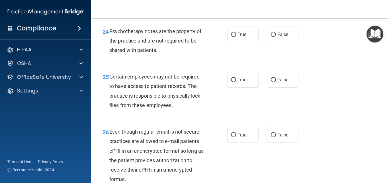
scroll to position [1426, 0]
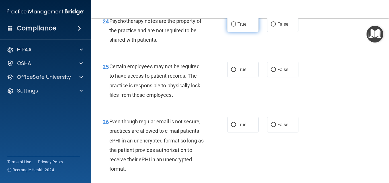
click at [235, 32] on label "True" at bounding box center [242, 24] width 31 height 16
click at [235, 27] on input "True" at bounding box center [233, 24] width 5 height 4
radio input "true"
click at [240, 72] on span "True" at bounding box center [242, 69] width 9 height 5
click at [236, 72] on input "True" at bounding box center [233, 70] width 5 height 4
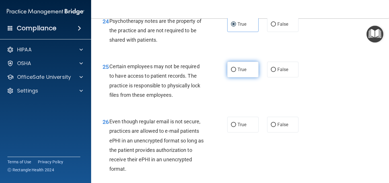
radio input "true"
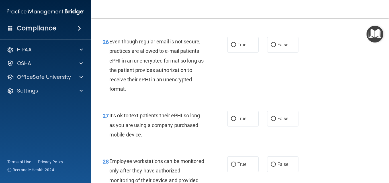
scroll to position [1517, 0]
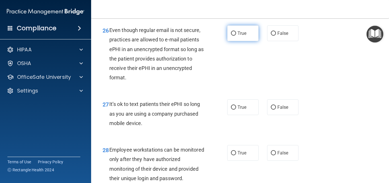
click at [250, 41] on label "True" at bounding box center [242, 33] width 31 height 16
click at [236, 36] on input "True" at bounding box center [233, 33] width 5 height 4
radio input "true"
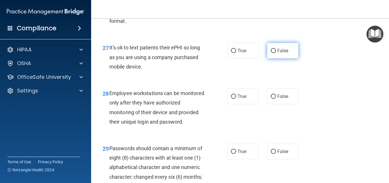
scroll to position [1574, 0]
click at [283, 58] on label "False" at bounding box center [282, 50] width 31 height 16
click at [276, 52] on input "False" at bounding box center [273, 50] width 5 height 4
radio input "true"
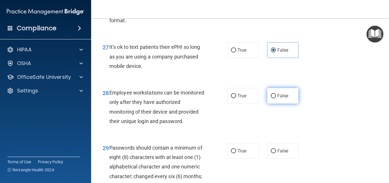
click at [274, 103] on label "False" at bounding box center [282, 96] width 31 height 16
click at [274, 98] on input "False" at bounding box center [273, 96] width 5 height 4
radio input "true"
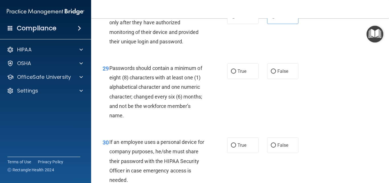
scroll to position [1654, 0]
click at [241, 79] on label "True" at bounding box center [242, 71] width 31 height 16
click at [236, 73] on input "True" at bounding box center [233, 71] width 5 height 4
radio input "true"
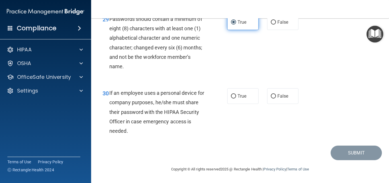
scroll to position [1722, 0]
click at [241, 97] on span "True" at bounding box center [242, 95] width 9 height 5
click at [236, 97] on input "True" at bounding box center [233, 96] width 5 height 4
radio input "true"
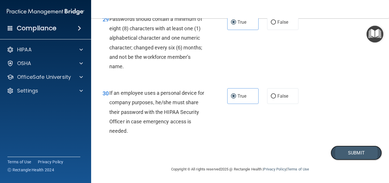
click at [343, 154] on button "Submit" at bounding box center [356, 152] width 51 height 15
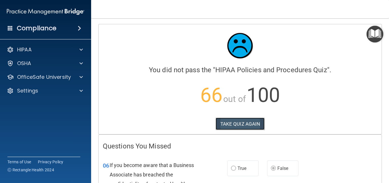
click at [256, 124] on button "TAKE QUIZ AGAIN" at bounding box center [240, 123] width 49 height 13
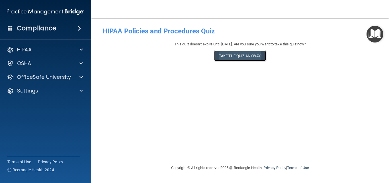
click at [254, 56] on button "Take the quiz anyway!" at bounding box center [240, 55] width 52 height 11
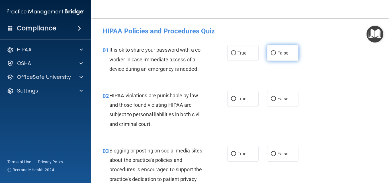
click at [278, 52] on span "False" at bounding box center [283, 52] width 11 height 5
click at [276, 52] on input "False" at bounding box center [273, 53] width 5 height 4
radio input "true"
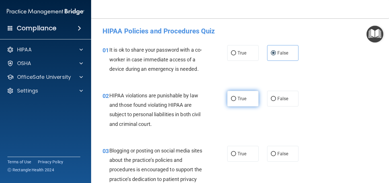
click at [239, 102] on label "True" at bounding box center [242, 99] width 31 height 16
click at [236, 101] on input "True" at bounding box center [233, 99] width 5 height 4
radio input "true"
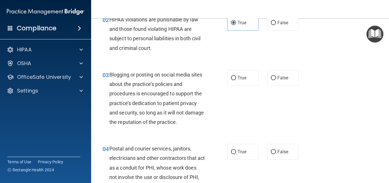
scroll to position [91, 0]
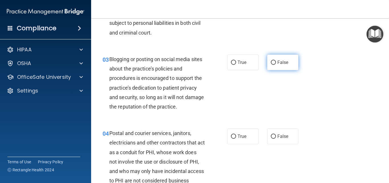
click at [283, 64] on span "False" at bounding box center [283, 62] width 11 height 5
click at [276, 64] on input "False" at bounding box center [273, 62] width 5 height 4
radio input "true"
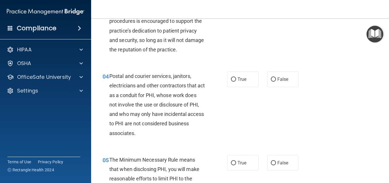
scroll to position [160, 0]
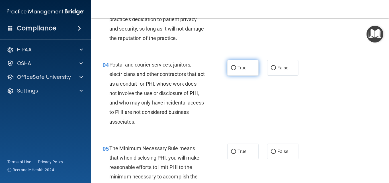
click at [231, 67] on input "True" at bounding box center [233, 68] width 5 height 4
radio input "true"
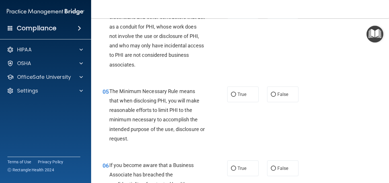
scroll to position [228, 0]
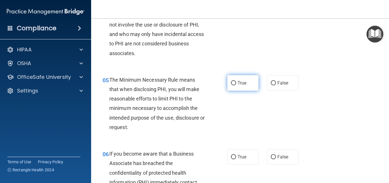
click at [235, 84] on label "True" at bounding box center [242, 83] width 31 height 16
click at [235, 84] on input "True" at bounding box center [233, 83] width 5 height 4
radio input "true"
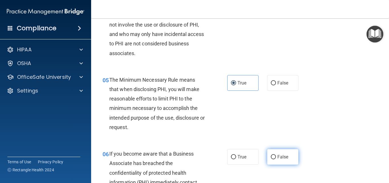
click at [273, 157] on input "False" at bounding box center [273, 157] width 5 height 4
radio input "true"
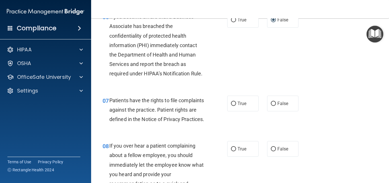
scroll to position [376, 0]
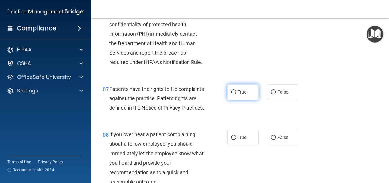
click at [247, 96] on label "True" at bounding box center [242, 92] width 31 height 16
click at [236, 94] on input "True" at bounding box center [233, 92] width 5 height 4
radio input "true"
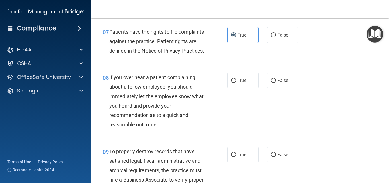
scroll to position [445, 0]
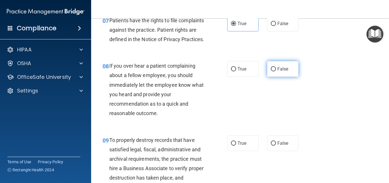
click at [286, 72] on span "False" at bounding box center [283, 68] width 11 height 5
click at [276, 71] on input "False" at bounding box center [273, 69] width 5 height 4
radio input "true"
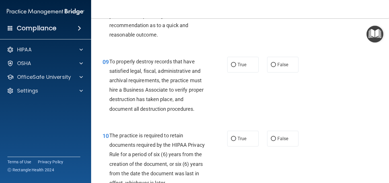
scroll to position [524, 0]
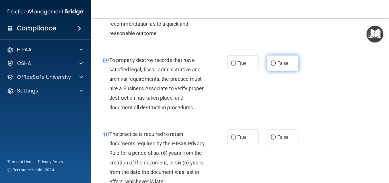
click at [291, 71] on label "False" at bounding box center [282, 63] width 31 height 16
click at [276, 66] on input "False" at bounding box center [273, 63] width 5 height 4
radio input "true"
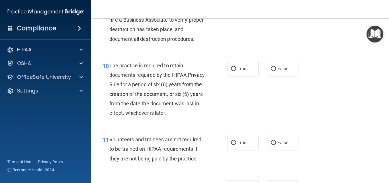
scroll to position [604, 0]
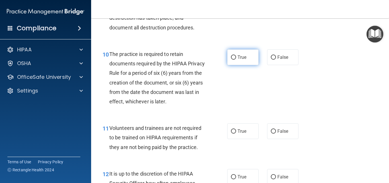
click at [248, 65] on label "True" at bounding box center [242, 57] width 31 height 16
click at [236, 60] on input "True" at bounding box center [233, 57] width 5 height 4
radio input "true"
click at [278, 139] on label "False" at bounding box center [282, 131] width 31 height 16
click at [276, 133] on input "False" at bounding box center [273, 131] width 5 height 4
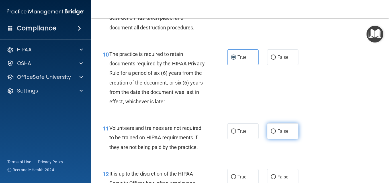
radio input "true"
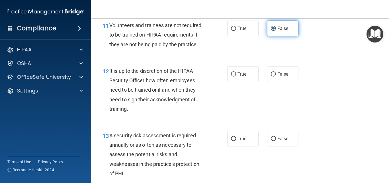
scroll to position [718, 0]
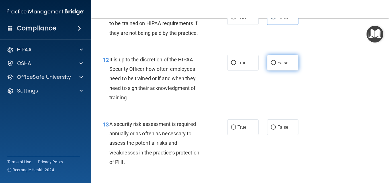
click at [282, 65] on span "False" at bounding box center [283, 62] width 11 height 5
click at [276, 65] on input "False" at bounding box center [273, 63] width 5 height 4
radio input "true"
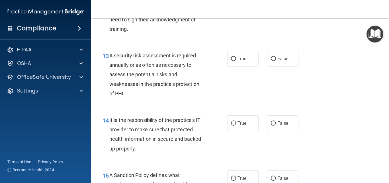
scroll to position [798, 0]
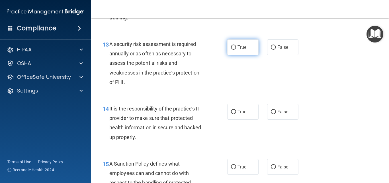
click at [244, 55] on label "True" at bounding box center [242, 47] width 31 height 16
click at [236, 50] on input "True" at bounding box center [233, 47] width 5 height 4
radio input "true"
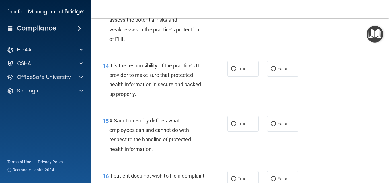
scroll to position [844, 0]
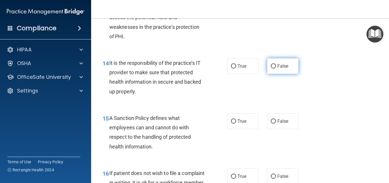
click at [275, 74] on label "False" at bounding box center [282, 66] width 31 height 16
click at [275, 68] on input "False" at bounding box center [273, 66] width 5 height 4
radio input "true"
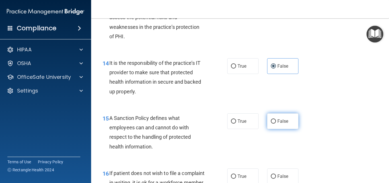
click at [275, 129] on label "False" at bounding box center [282, 121] width 31 height 16
click at [275, 123] on input "False" at bounding box center [273, 121] width 5 height 4
radio input "true"
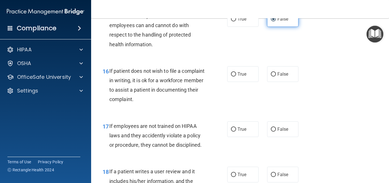
scroll to position [946, 0]
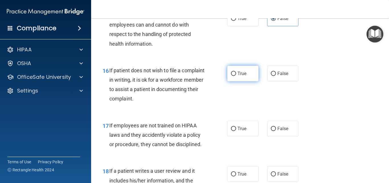
click at [248, 81] on label "True" at bounding box center [242, 74] width 31 height 16
click at [236, 76] on input "True" at bounding box center [233, 74] width 5 height 4
radio input "true"
click at [288, 136] on label "False" at bounding box center [282, 129] width 31 height 16
click at [276, 131] on input "False" at bounding box center [273, 129] width 5 height 4
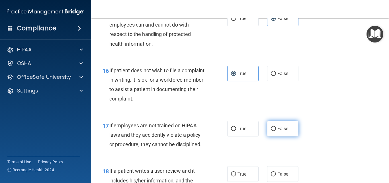
radio input "true"
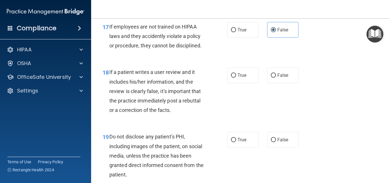
scroll to position [1049, 0]
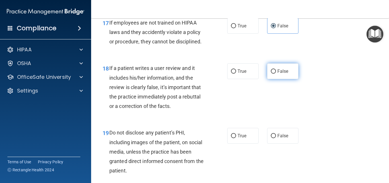
click at [292, 79] on label "False" at bounding box center [282, 71] width 31 height 16
click at [276, 74] on input "False" at bounding box center [273, 71] width 5 height 4
radio input "true"
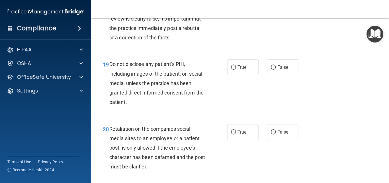
scroll to position [1129, 0]
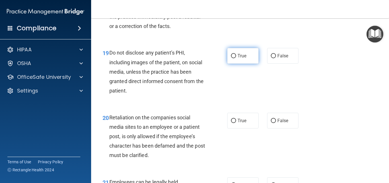
click at [241, 58] on span "True" at bounding box center [242, 55] width 9 height 5
click at [236, 58] on input "True" at bounding box center [233, 56] width 5 height 4
radio input "true"
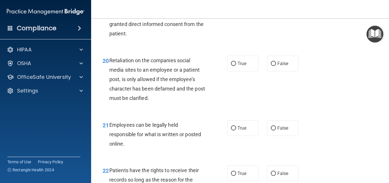
scroll to position [1197, 0]
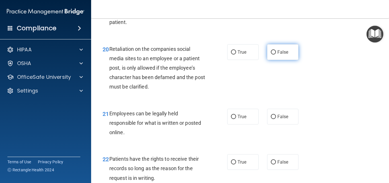
click at [273, 54] on input "False" at bounding box center [273, 52] width 5 height 4
radio input "true"
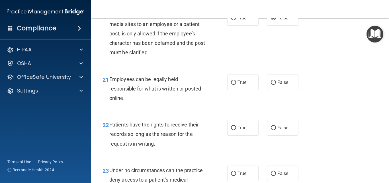
scroll to position [1243, 0]
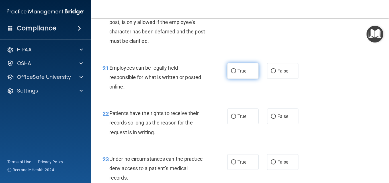
click at [241, 79] on label "True" at bounding box center [242, 71] width 31 height 16
click at [236, 73] on input "True" at bounding box center [233, 71] width 5 height 4
radio input "true"
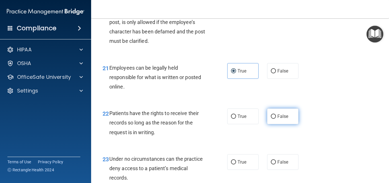
click at [278, 119] on span "False" at bounding box center [283, 115] width 11 height 5
click at [276, 119] on input "False" at bounding box center [273, 116] width 5 height 4
radio input "true"
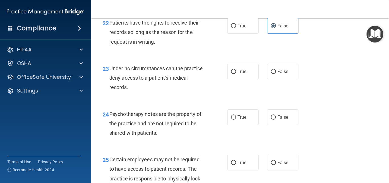
scroll to position [1334, 0]
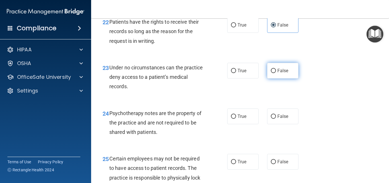
click at [278, 73] on span "False" at bounding box center [283, 70] width 11 height 5
click at [276, 73] on input "False" at bounding box center [273, 71] width 5 height 4
radio input "true"
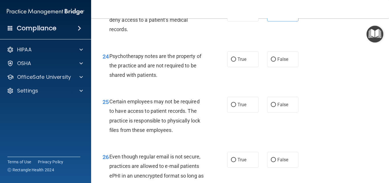
scroll to position [1402, 0]
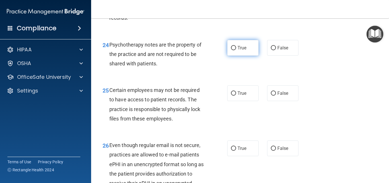
click at [233, 50] on input "True" at bounding box center [233, 48] width 5 height 4
radio input "true"
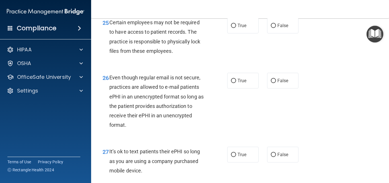
scroll to position [1471, 0]
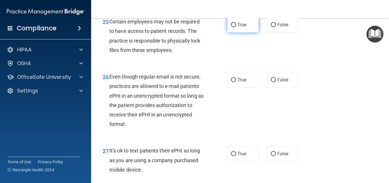
click at [242, 27] on span "True" at bounding box center [242, 24] width 9 height 5
click at [236, 27] on input "True" at bounding box center [233, 25] width 5 height 4
radio input "true"
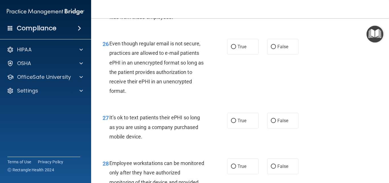
scroll to position [1505, 0]
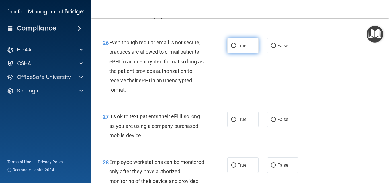
click at [240, 52] on label "True" at bounding box center [242, 46] width 31 height 16
click at [236, 48] on input "True" at bounding box center [233, 46] width 5 height 4
radio input "true"
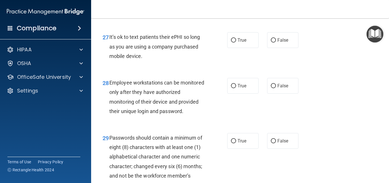
scroll to position [1585, 0]
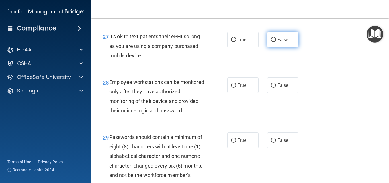
click at [272, 42] on input "False" at bounding box center [273, 40] width 5 height 4
radio input "true"
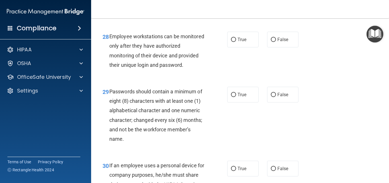
scroll to position [1642, 0]
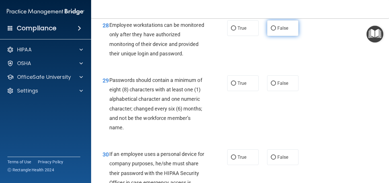
click at [270, 36] on label "False" at bounding box center [282, 28] width 31 height 16
click at [271, 30] on input "False" at bounding box center [273, 28] width 5 height 4
radio input "true"
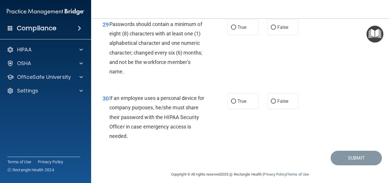
scroll to position [1699, 0]
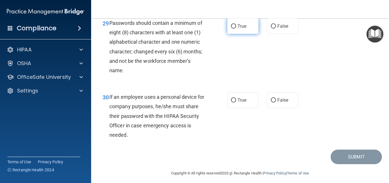
click at [239, 29] on span "True" at bounding box center [242, 25] width 9 height 5
click at [236, 29] on input "True" at bounding box center [233, 26] width 5 height 4
radio input "true"
click at [282, 108] on label "False" at bounding box center [282, 100] width 31 height 16
click at [276, 102] on input "False" at bounding box center [273, 100] width 5 height 4
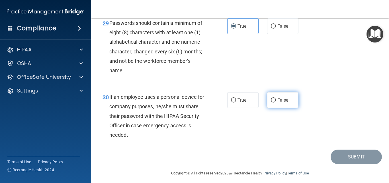
radio input "true"
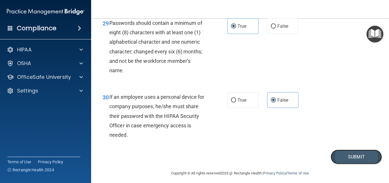
click at [347, 164] on button "Submit" at bounding box center [356, 156] width 51 height 15
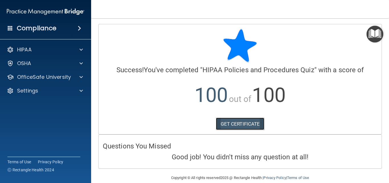
click at [240, 121] on link "GET CERTIFICATE" at bounding box center [240, 123] width 49 height 13
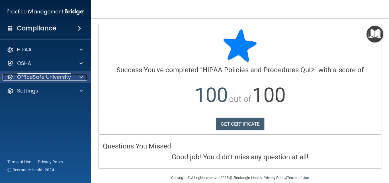
click at [72, 79] on div "OfficeSafe University" at bounding box center [38, 77] width 71 height 7
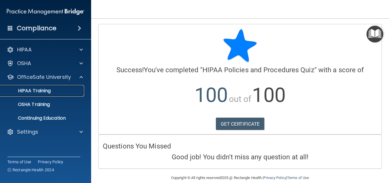
click at [51, 89] on div "HIPAA Training" at bounding box center [43, 91] width 78 height 6
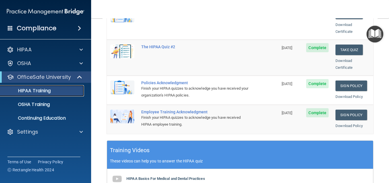
scroll to position [143, 0]
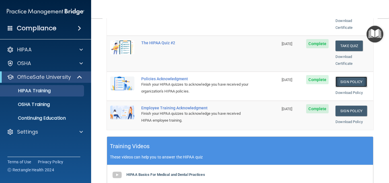
click at [346, 76] on link "Sign Policy" at bounding box center [352, 81] width 32 height 11
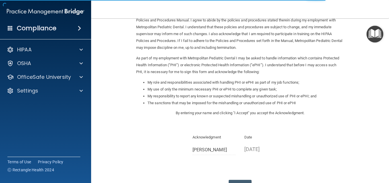
scroll to position [78, 0]
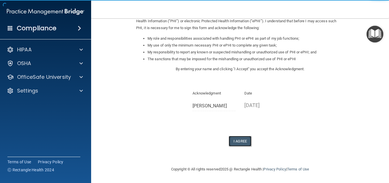
click at [239, 139] on button "I Agree" at bounding box center [240, 141] width 23 height 11
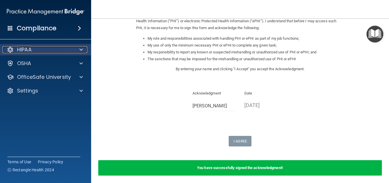
click at [79, 50] on div at bounding box center [80, 49] width 14 height 7
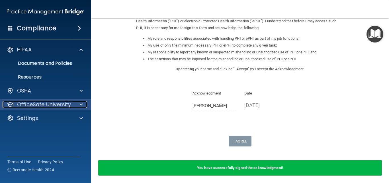
click at [78, 104] on div at bounding box center [80, 104] width 14 height 7
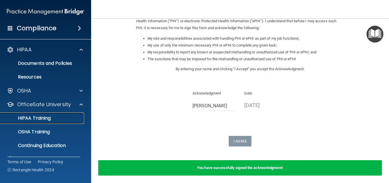
click at [59, 119] on div "HIPAA Training" at bounding box center [43, 118] width 78 height 6
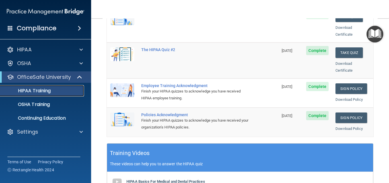
scroll to position [137, 0]
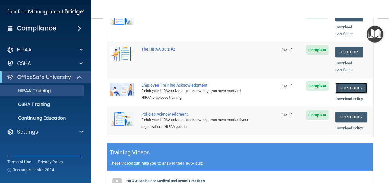
click at [345, 83] on link "Sign Policy" at bounding box center [352, 88] width 32 height 11
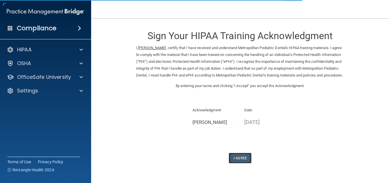
click at [234, 163] on button "I Agree" at bounding box center [240, 157] width 23 height 11
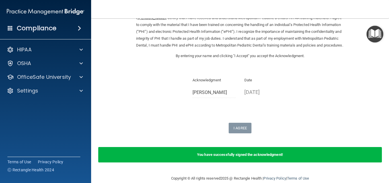
scroll to position [30, 0]
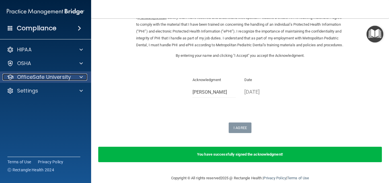
click at [82, 75] on span at bounding box center [81, 77] width 3 height 7
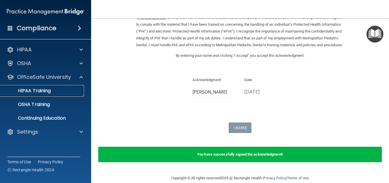
click at [45, 91] on p "HIPAA Training" at bounding box center [27, 91] width 47 height 6
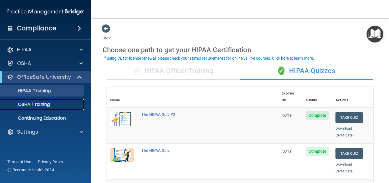
click at [44, 105] on p "OSHA Training" at bounding box center [27, 104] width 46 height 6
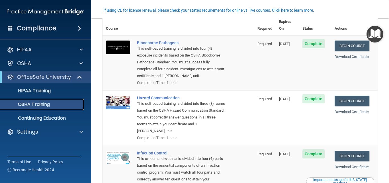
scroll to position [36, 0]
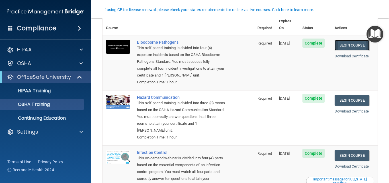
click at [343, 40] on link "Begin Course" at bounding box center [352, 45] width 35 height 11
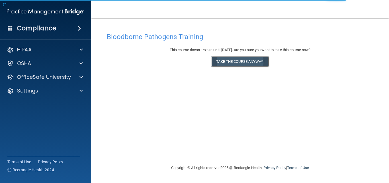
click at [229, 61] on button "Take the course anyway!" at bounding box center [239, 61] width 57 height 11
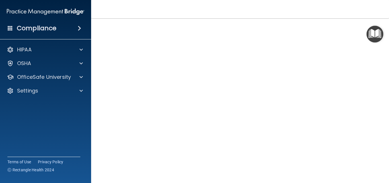
scroll to position [19, 0]
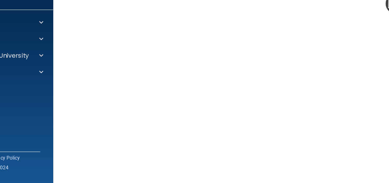
click at [103, 118] on div "Bloodborne Pathogens Training This course doesn’t expire until 11/09/2025. Are …" at bounding box center [240, 109] width 275 height 197
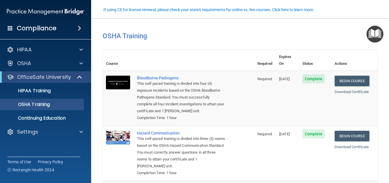
scroll to position [36, 0]
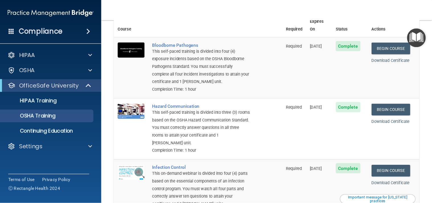
scroll to position [37, 0]
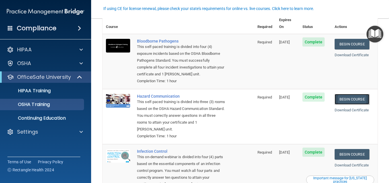
click at [344, 100] on link "Begin Course" at bounding box center [352, 99] width 35 height 11
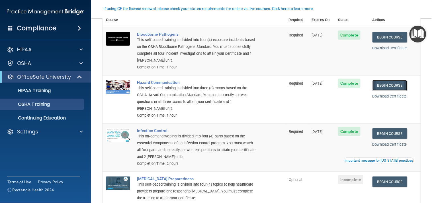
scroll to position [36, 0]
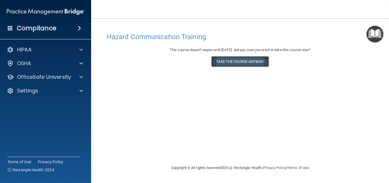
click at [249, 58] on button "Take the course anyway!" at bounding box center [239, 61] width 57 height 11
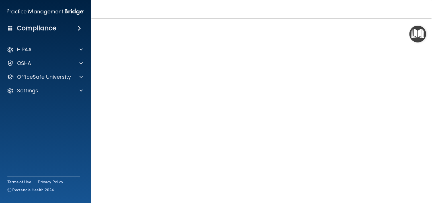
scroll to position [11, 0]
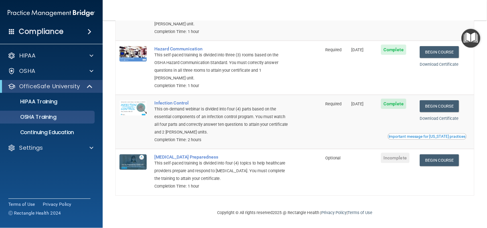
scroll to position [77, 0]
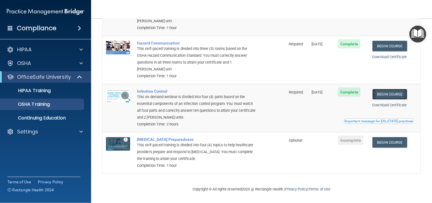
click at [382, 93] on link "Begin Course" at bounding box center [390, 94] width 35 height 11
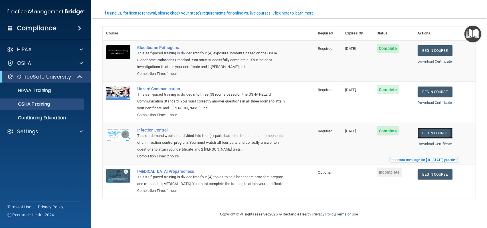
scroll to position [32, 0]
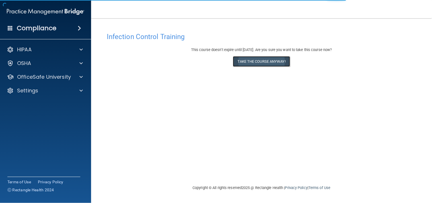
click at [244, 59] on button "Take the course anyway!" at bounding box center [261, 61] width 57 height 11
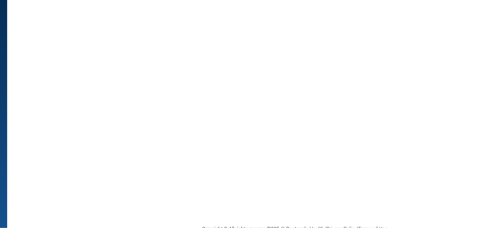
scroll to position [0, 0]
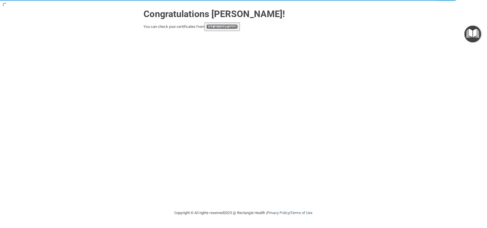
click at [232, 26] on link "your account page!" at bounding box center [221, 27] width 31 height 4
